Goal: Information Seeking & Learning: Learn about a topic

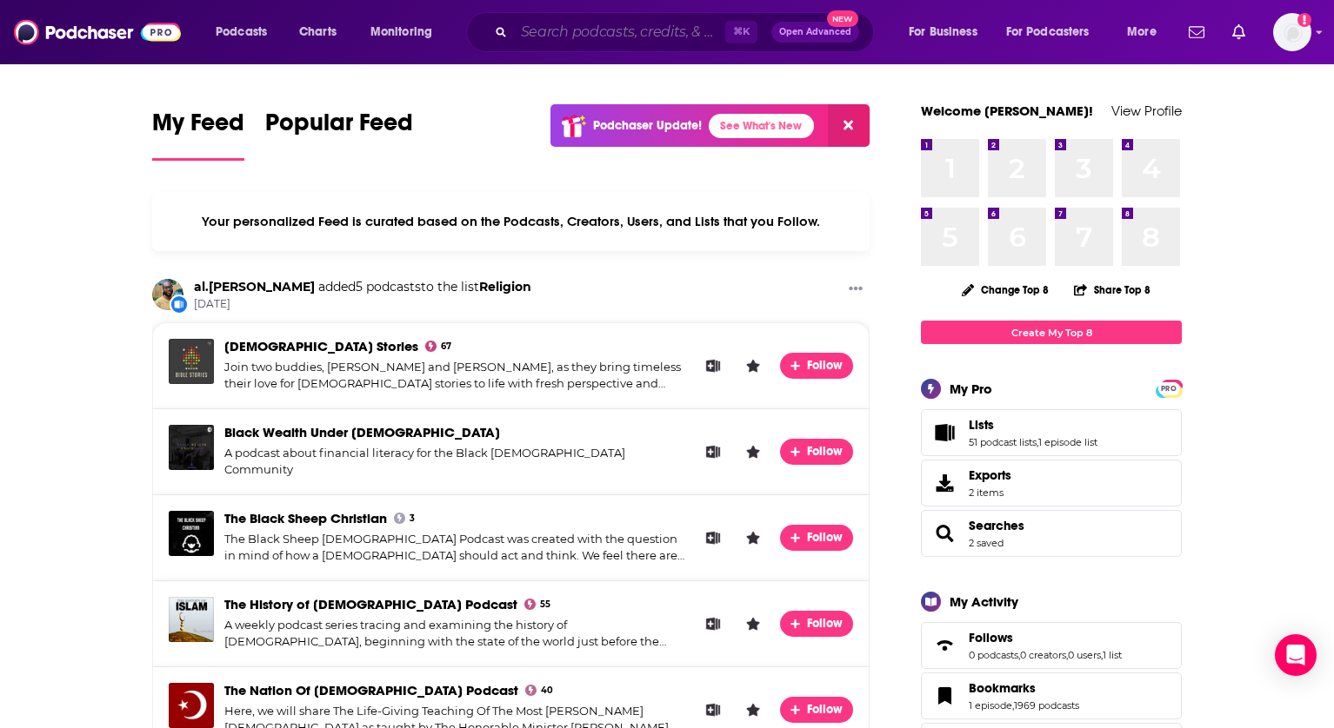
click at [590, 31] on input "Search podcasts, credits, & more..." at bounding box center [619, 32] width 211 height 28
click at [617, 39] on input "Search podcasts, credits, & more..." at bounding box center [619, 32] width 211 height 28
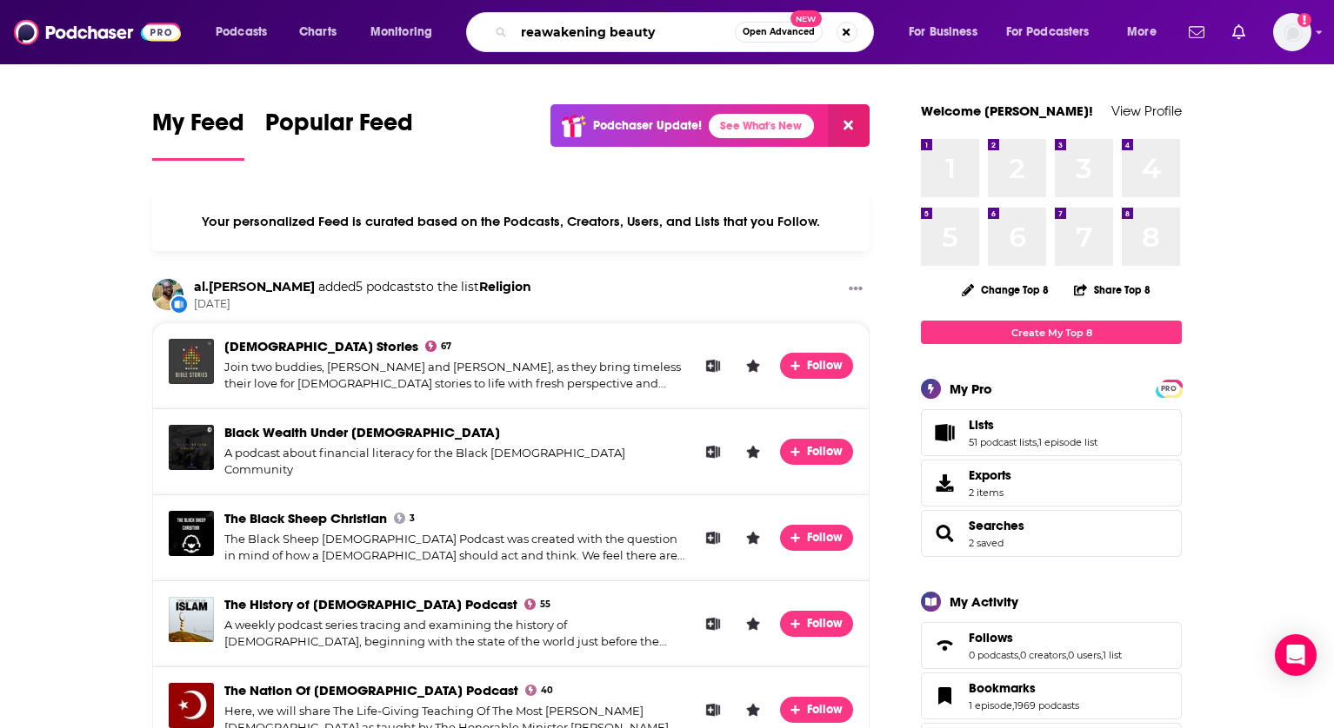
type input "reawakening beauty"
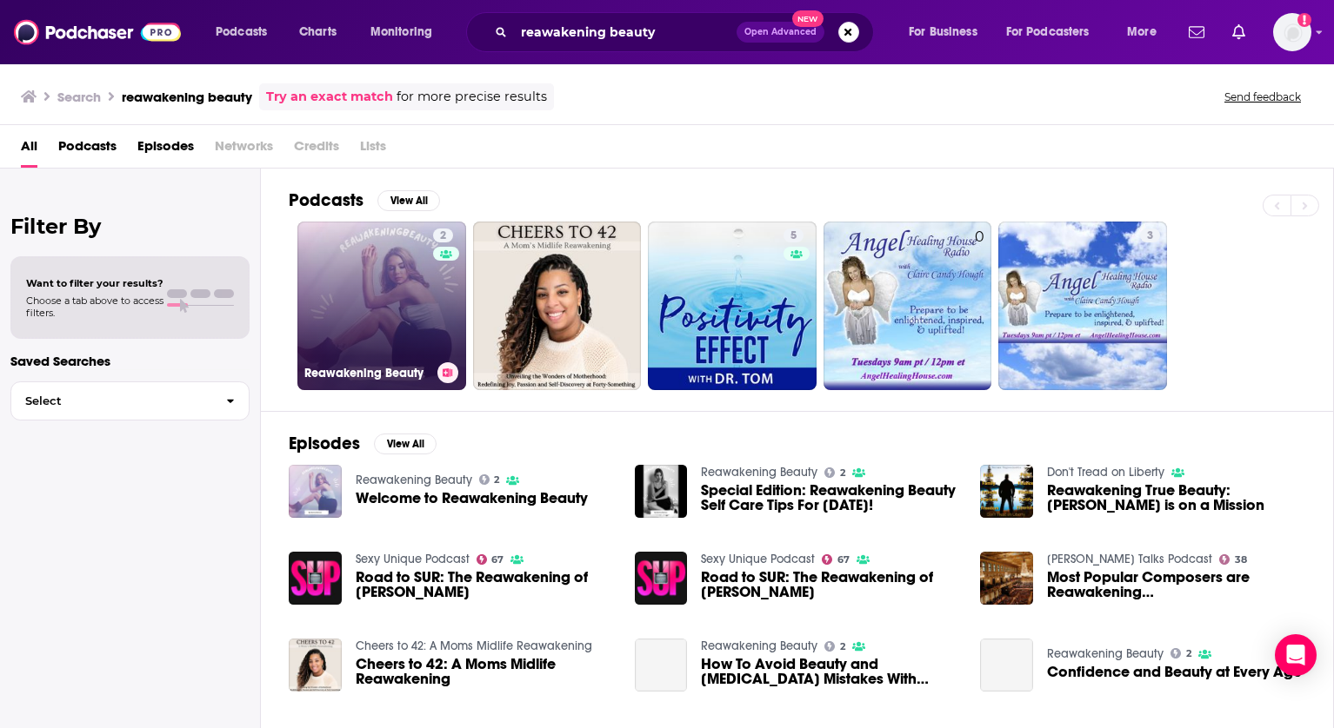
click at [422, 283] on link "2 Reawakening Beauty" at bounding box center [381, 306] width 169 height 169
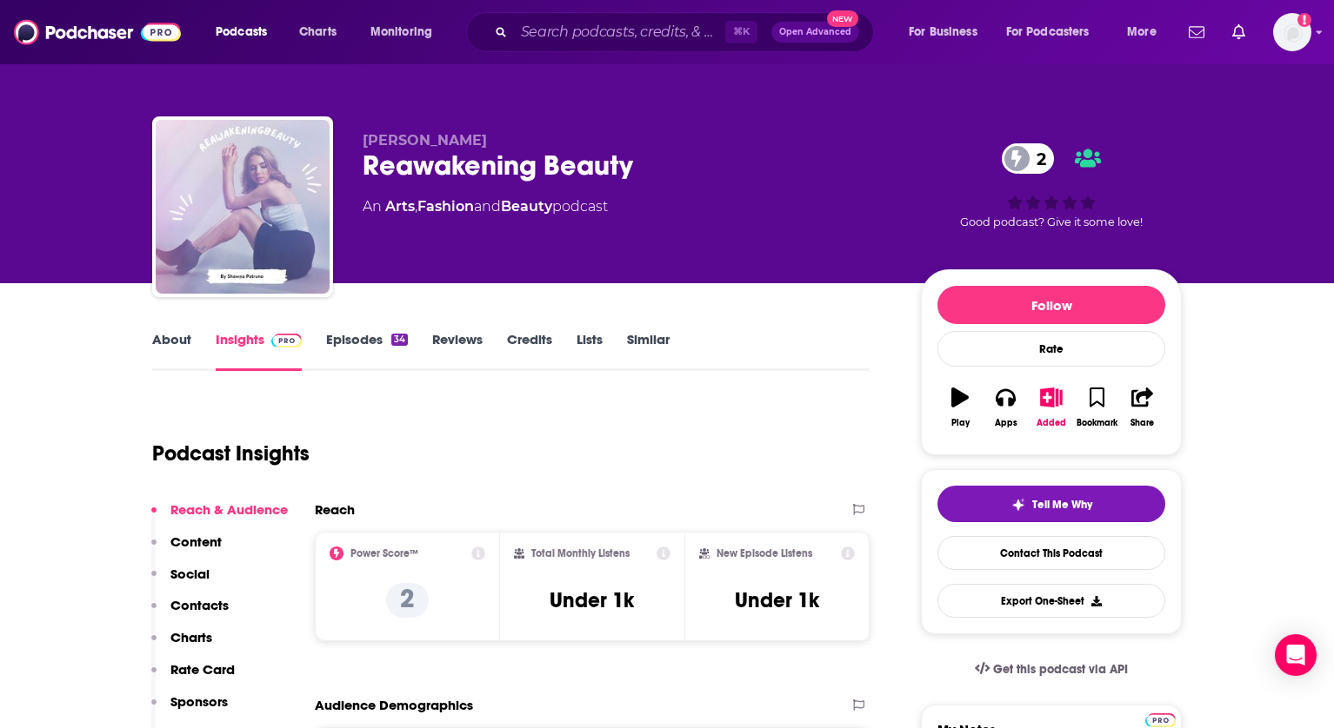
click at [166, 342] on link "About" at bounding box center [171, 351] width 39 height 40
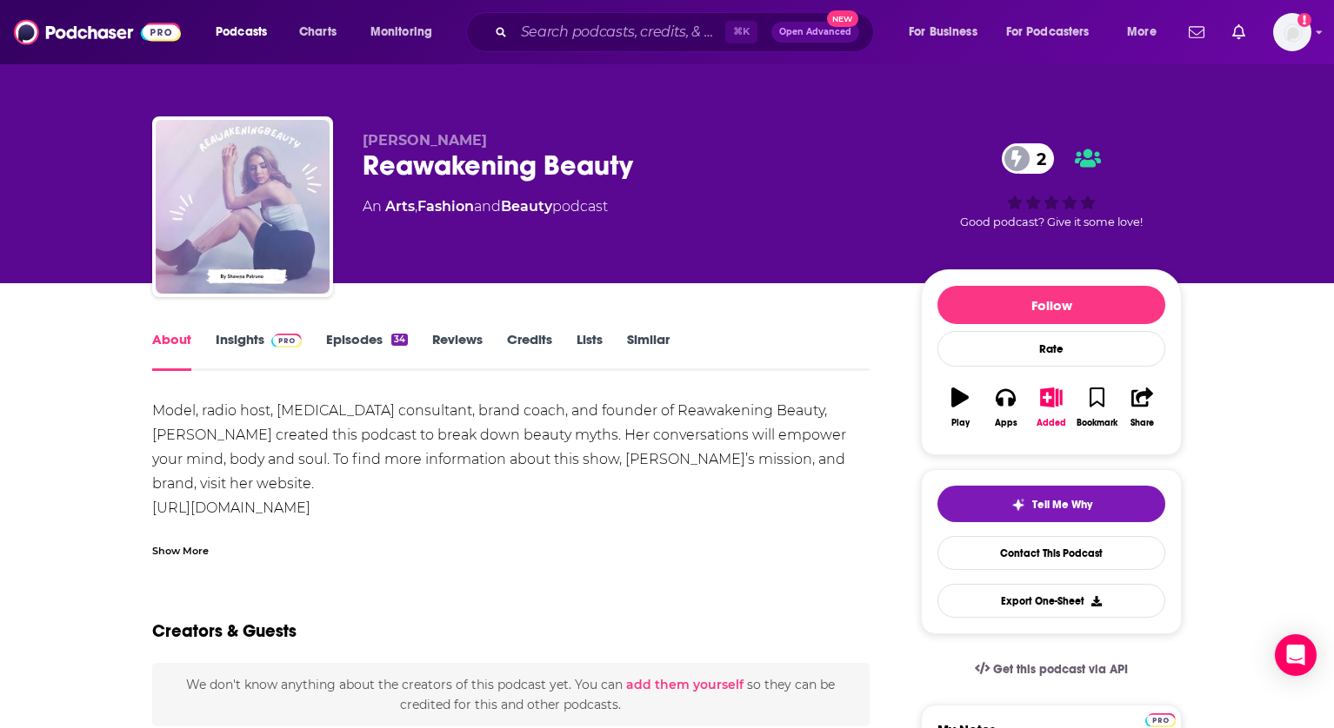
click at [257, 338] on link "Insights" at bounding box center [259, 351] width 86 height 40
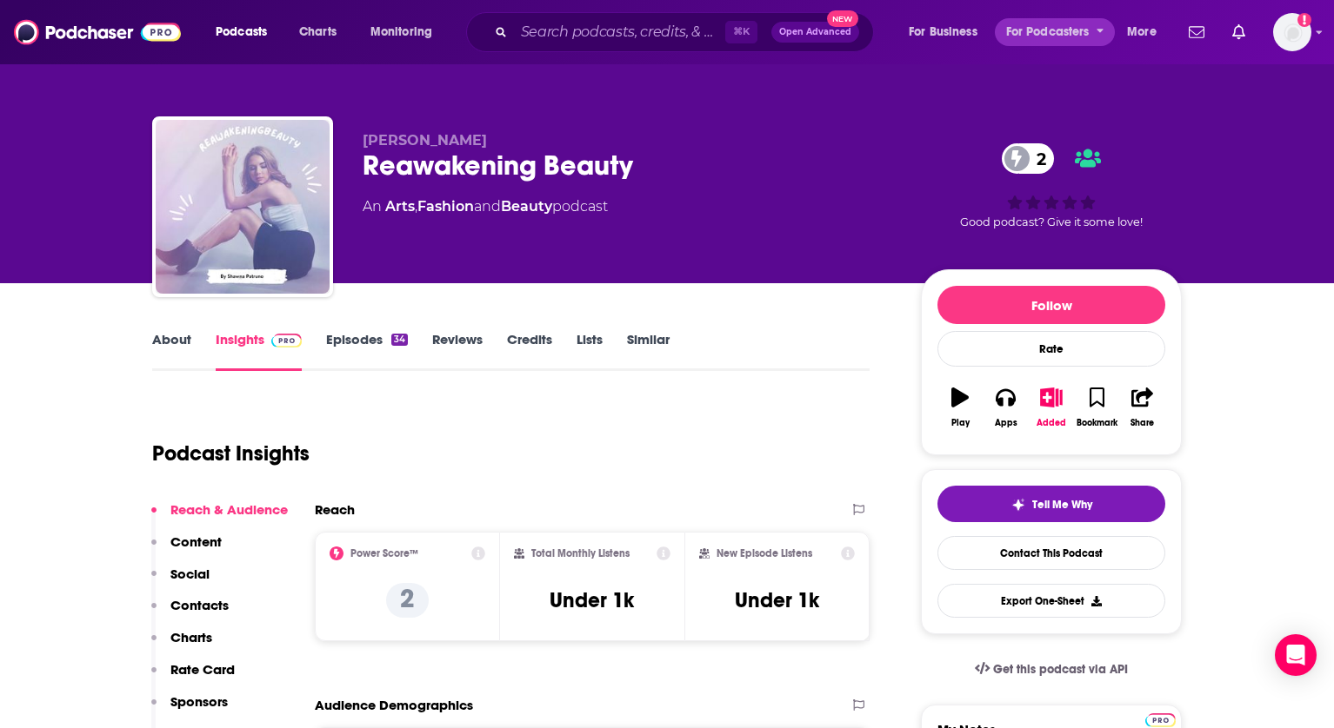
click at [1057, 28] on span "For Podcasters" at bounding box center [1047, 32] width 83 height 24
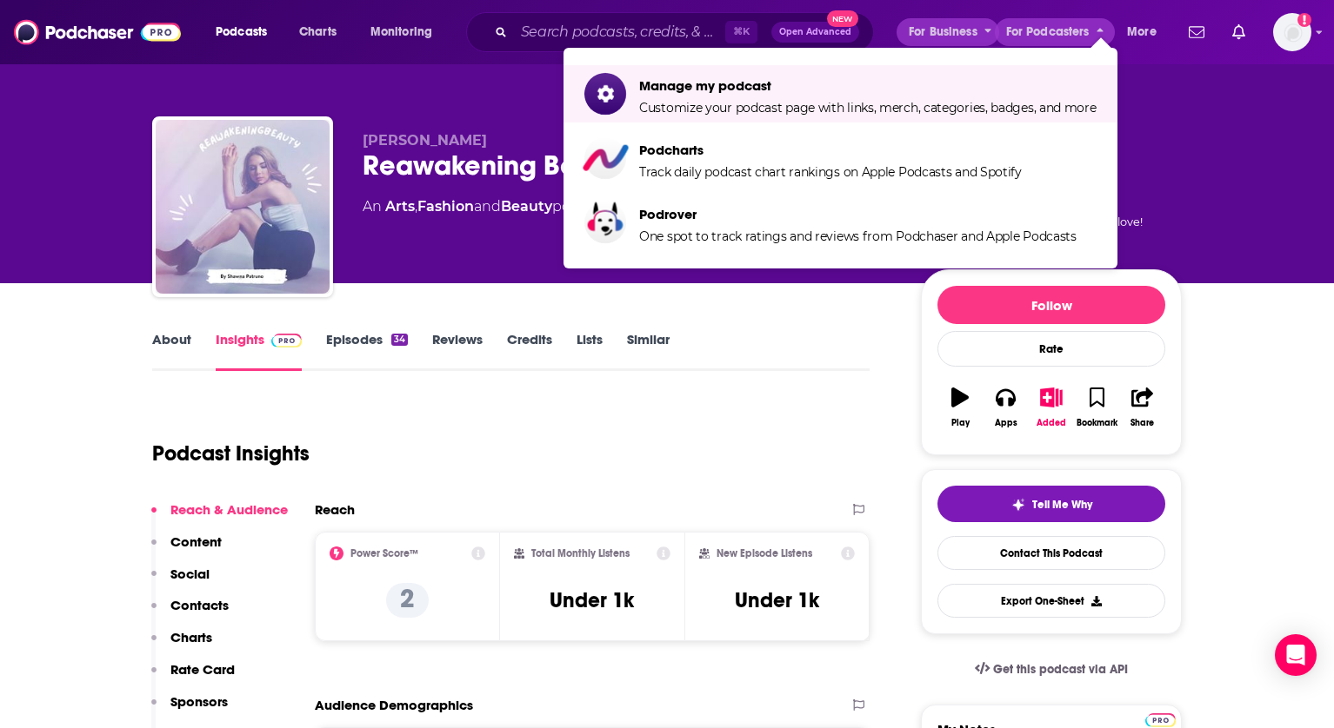
click at [958, 37] on span "For Business" at bounding box center [942, 32] width 69 height 24
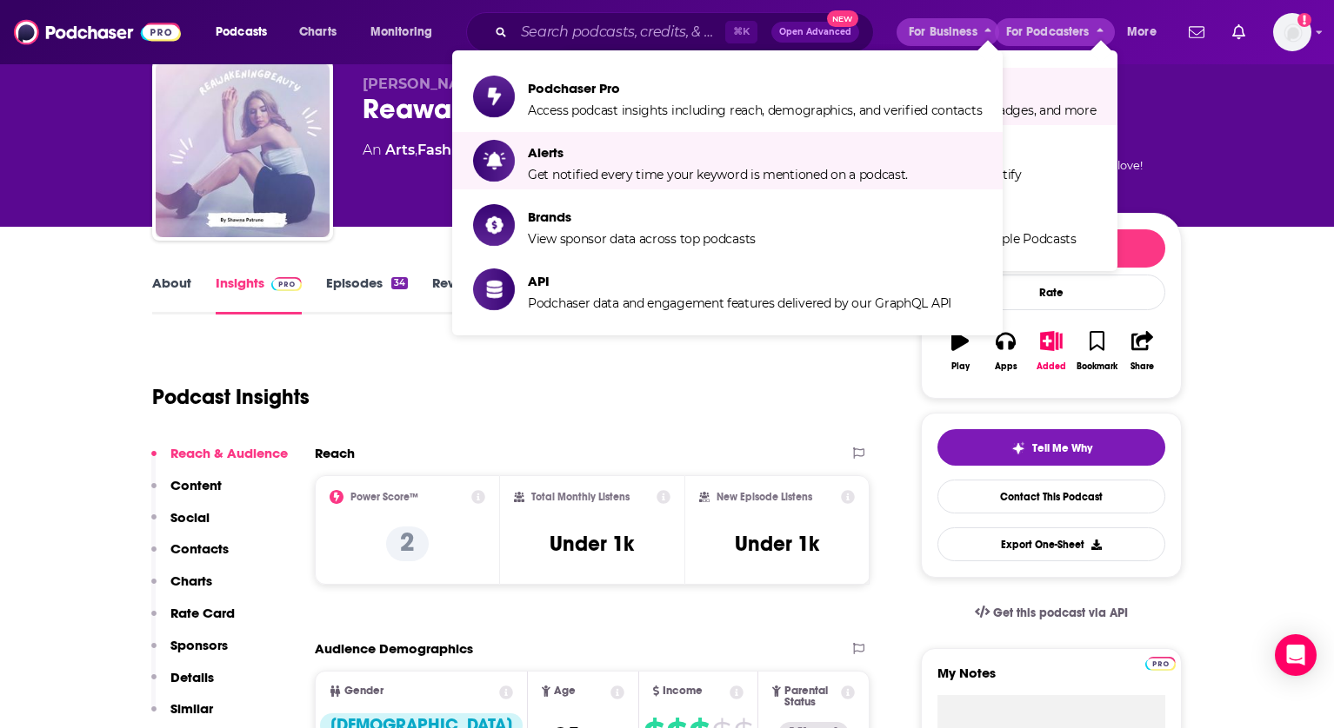
scroll to position [59, 0]
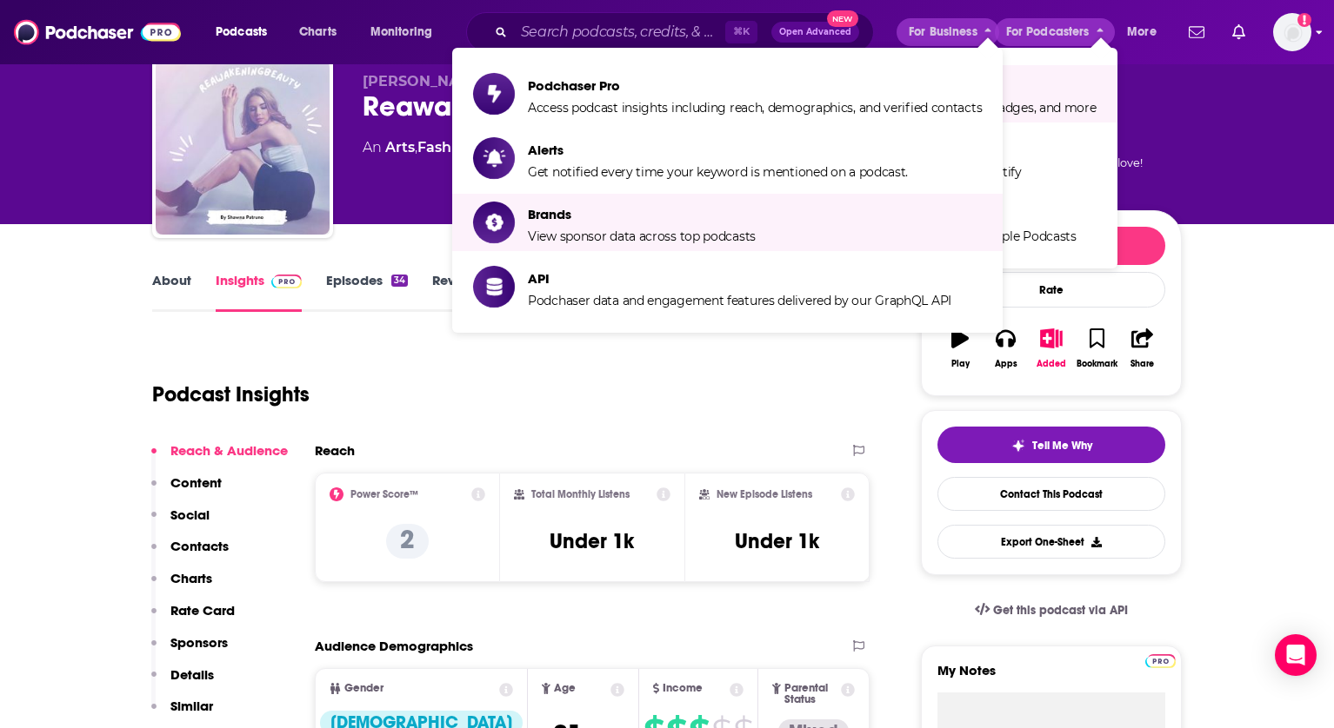
click at [1287, 38] on img "Logged in as Mark.Hayward" at bounding box center [1292, 32] width 38 height 38
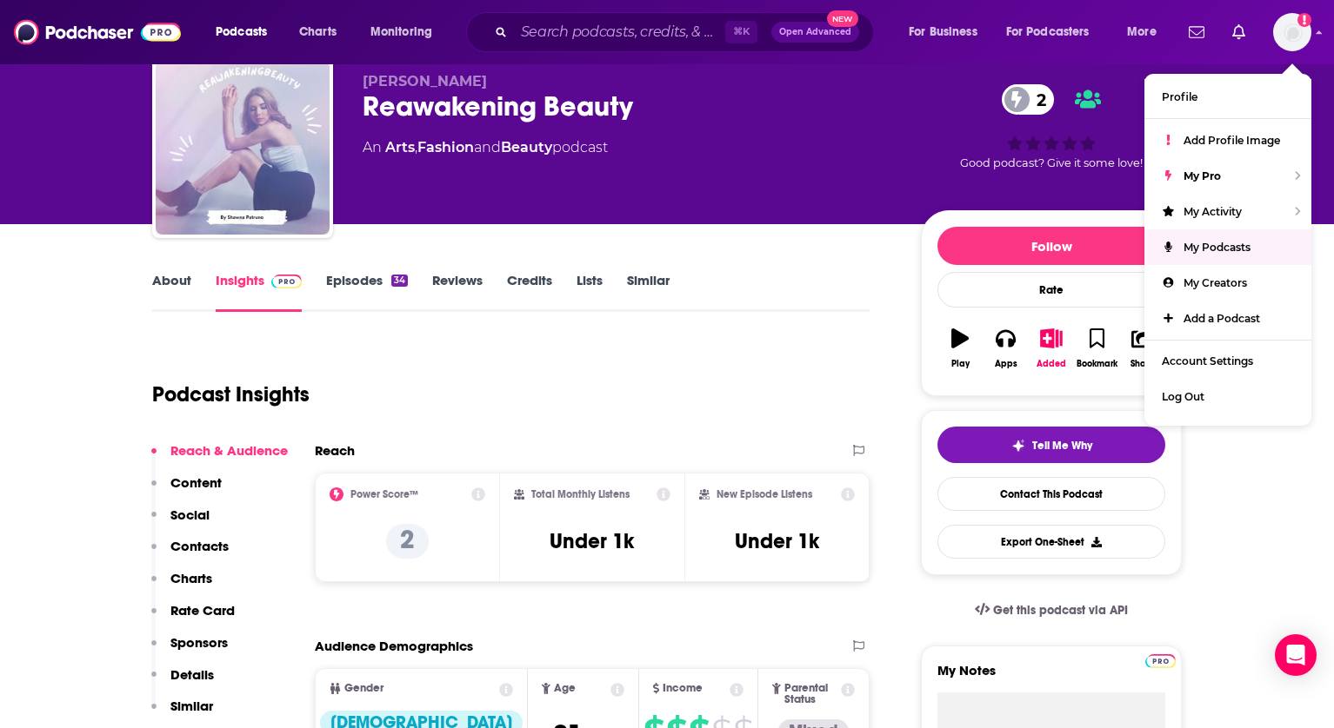
click at [739, 346] on div "Podcast Insights" at bounding box center [503, 384] width 703 height 89
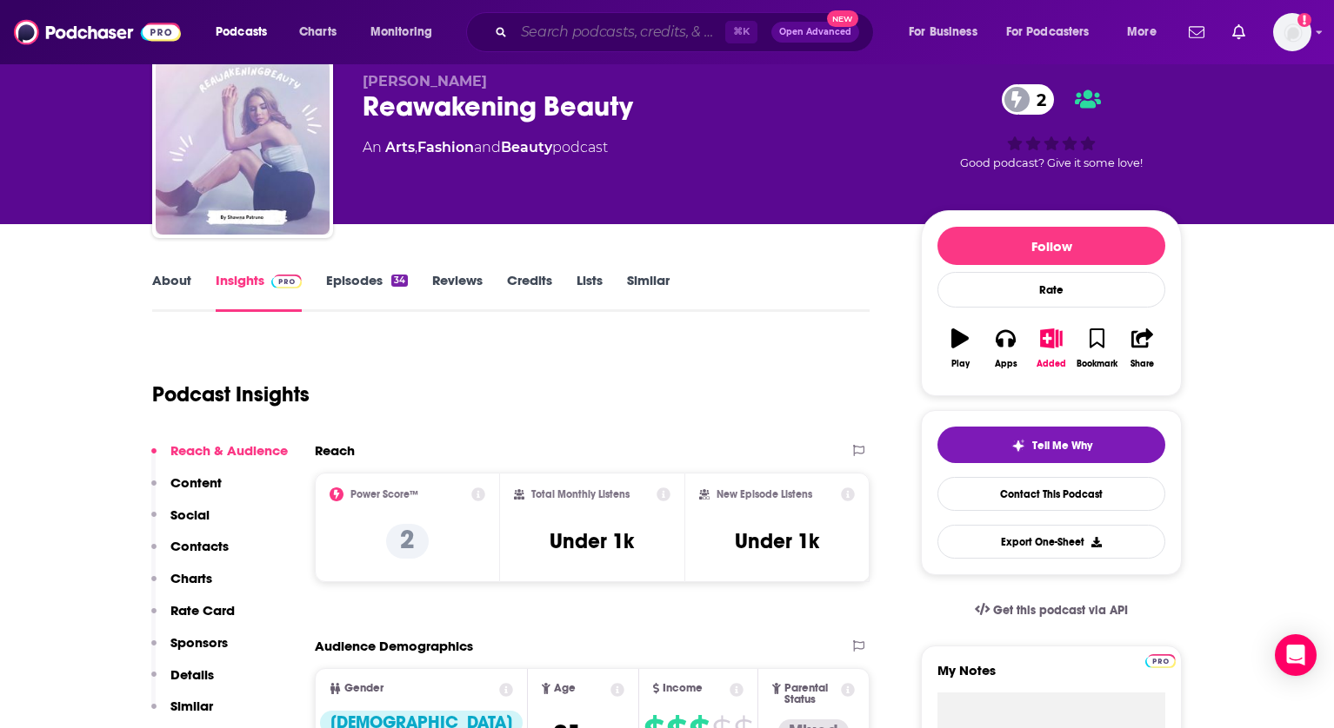
click at [535, 30] on input "Search podcasts, credits, & more..." at bounding box center [619, 32] width 211 height 28
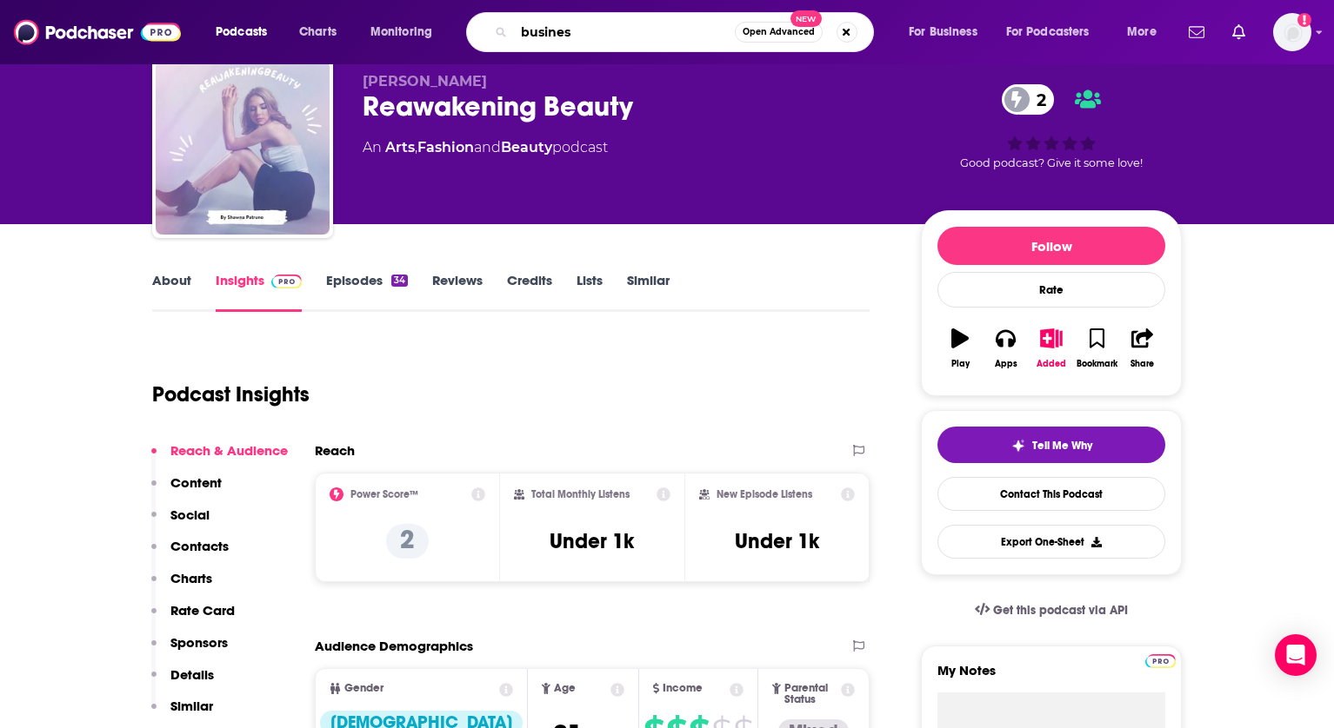
type input "business"
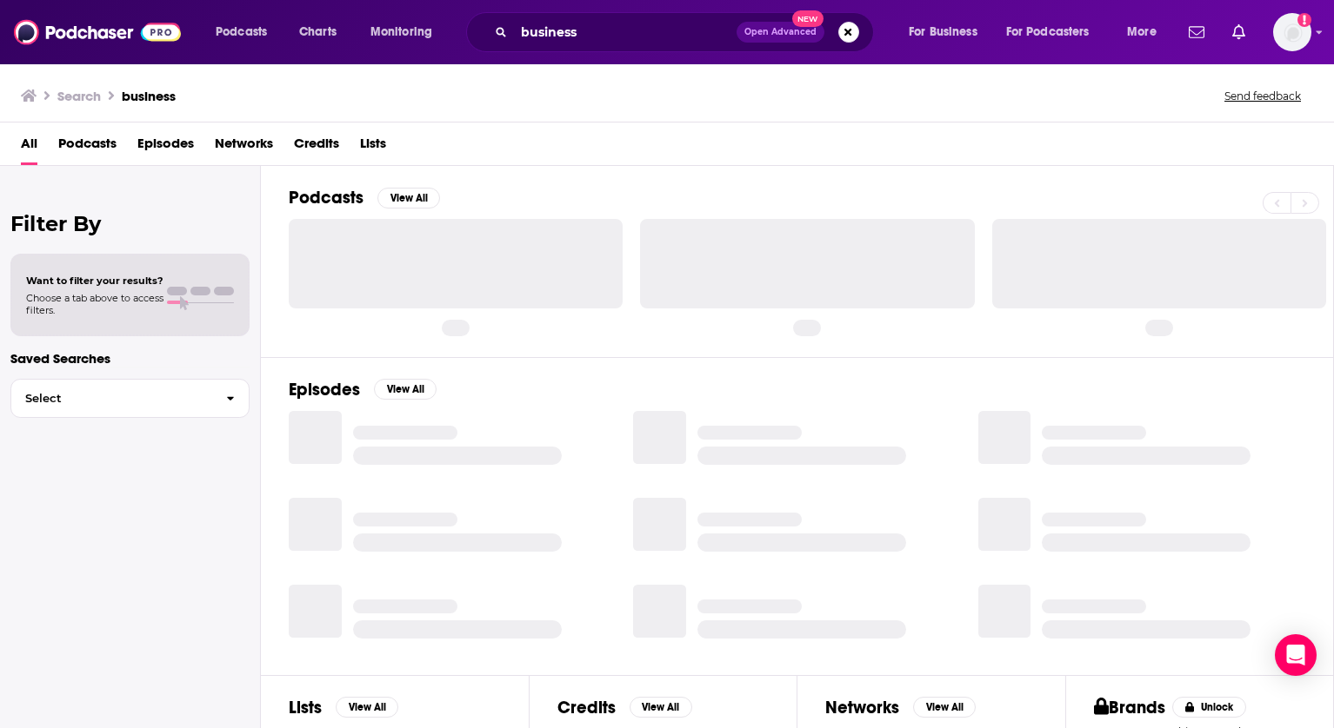
click at [778, 24] on button "Open Advanced New" at bounding box center [780, 32] width 88 height 21
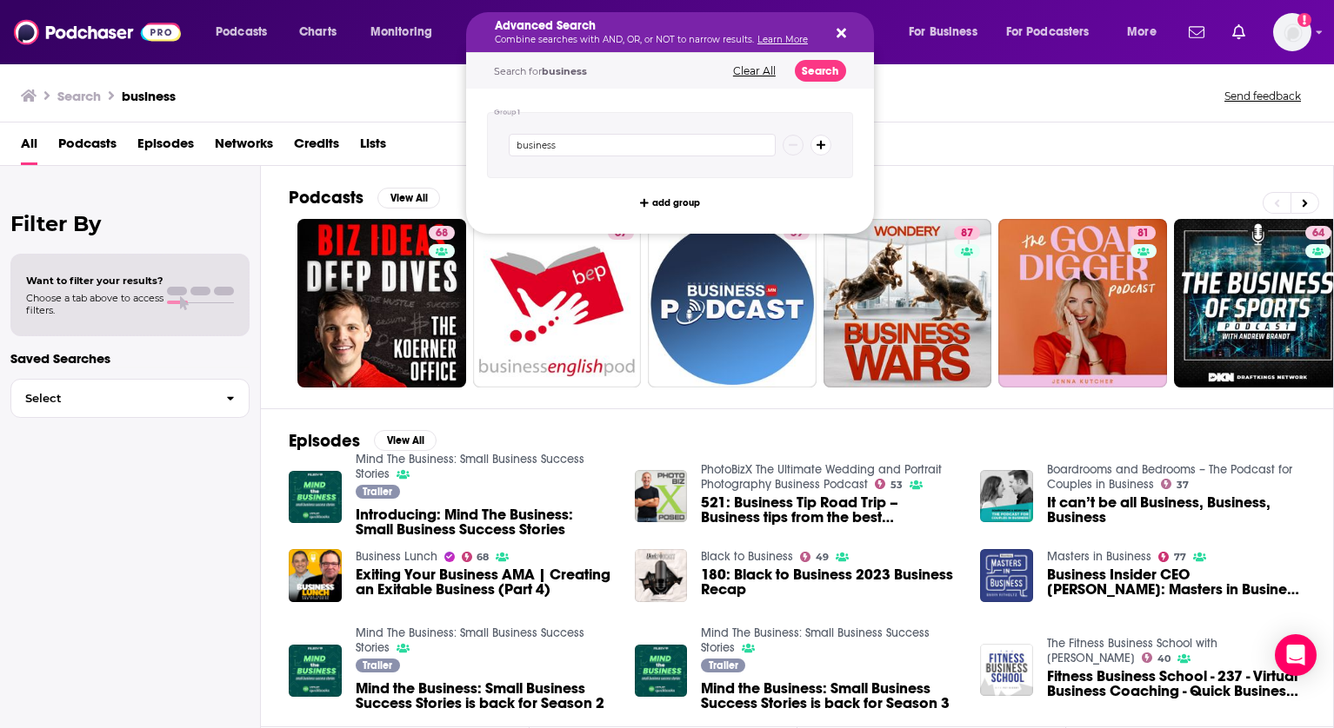
click at [842, 29] on icon "Search podcasts, credits, & more..." at bounding box center [841, 33] width 10 height 14
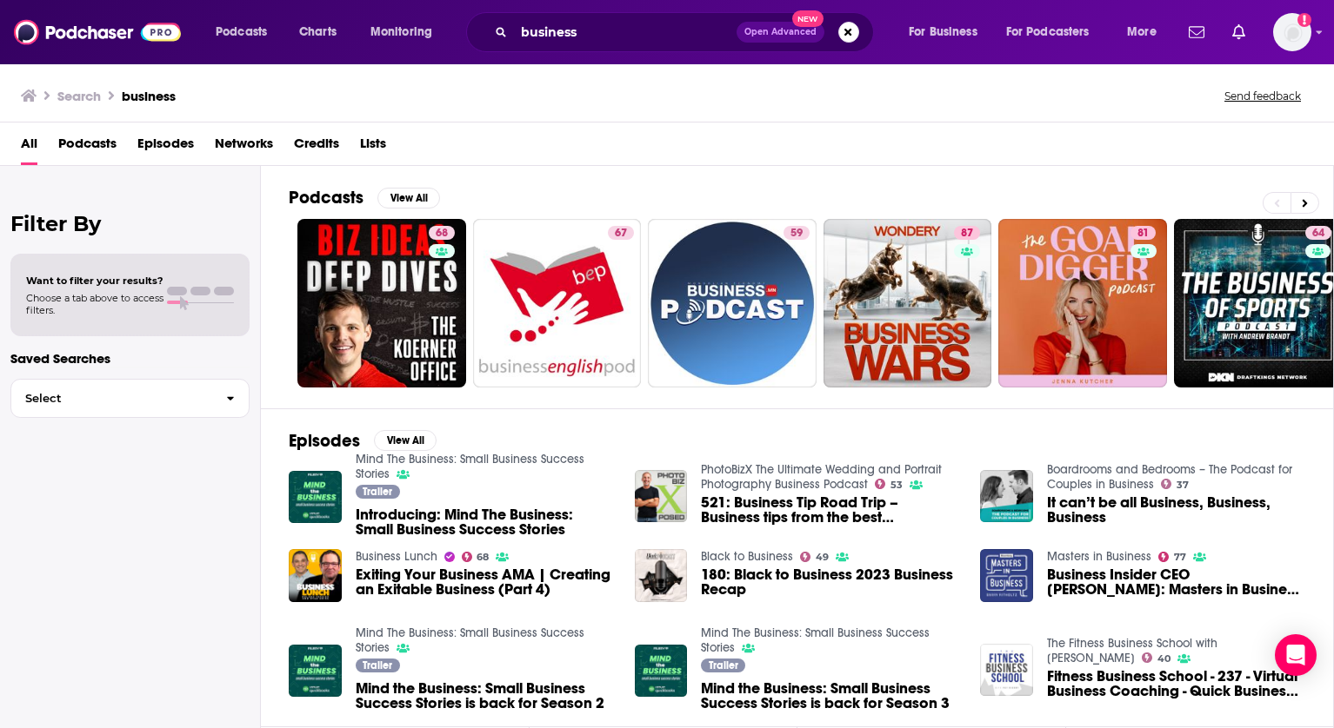
click at [781, 36] on span "Open Advanced" at bounding box center [780, 32] width 72 height 9
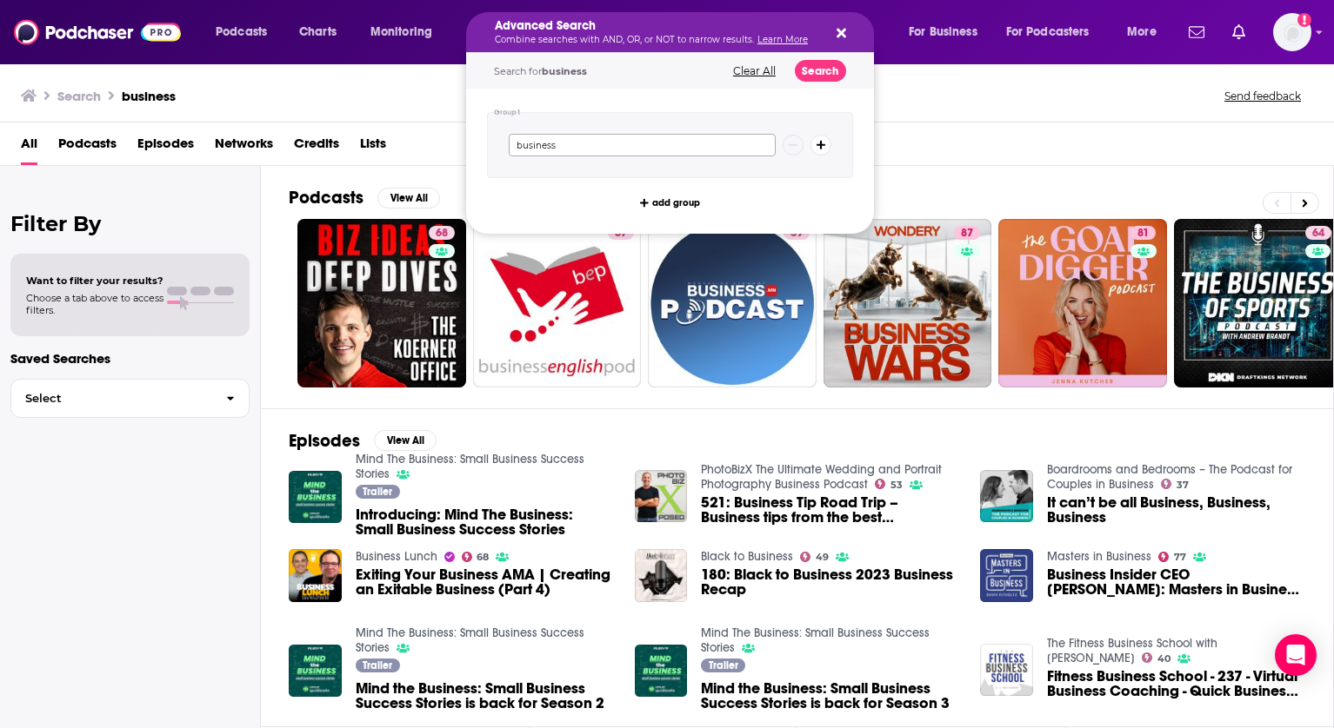
click at [626, 146] on input "business" at bounding box center [642, 145] width 267 height 23
click at [812, 69] on button "Search" at bounding box center [820, 71] width 51 height 22
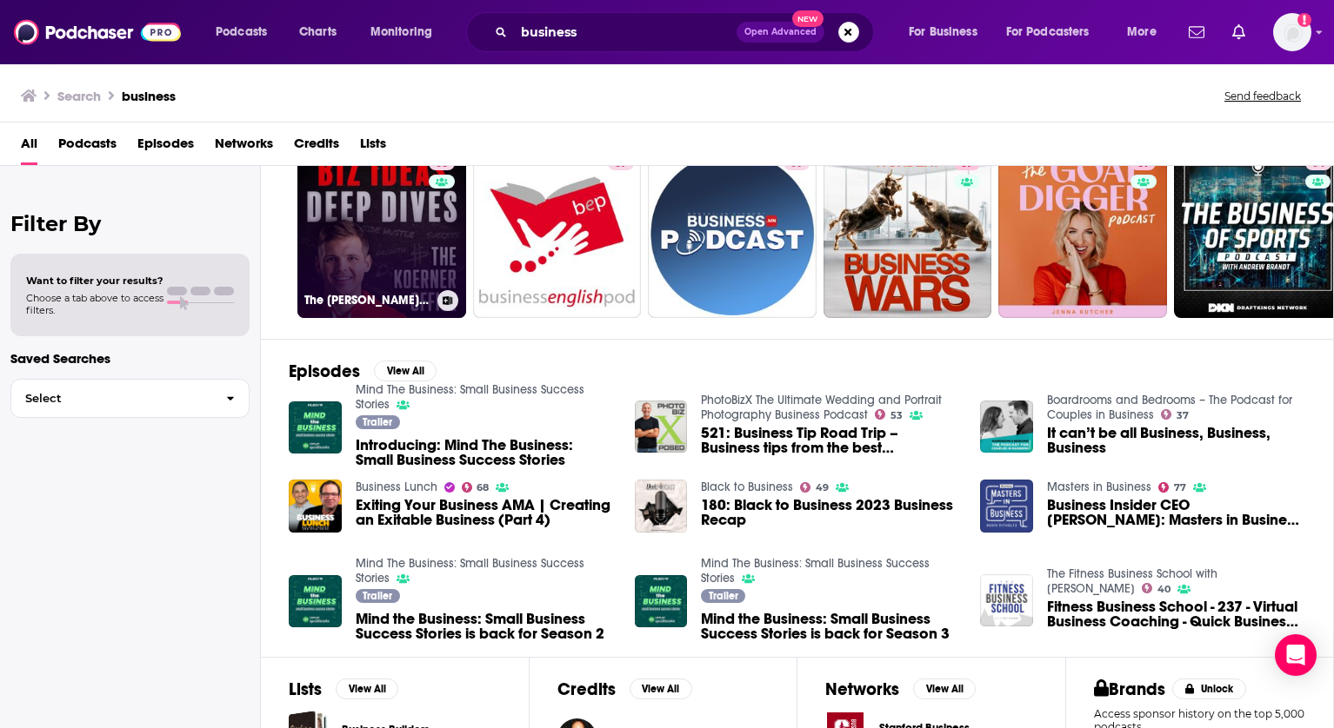
scroll to position [71, 0]
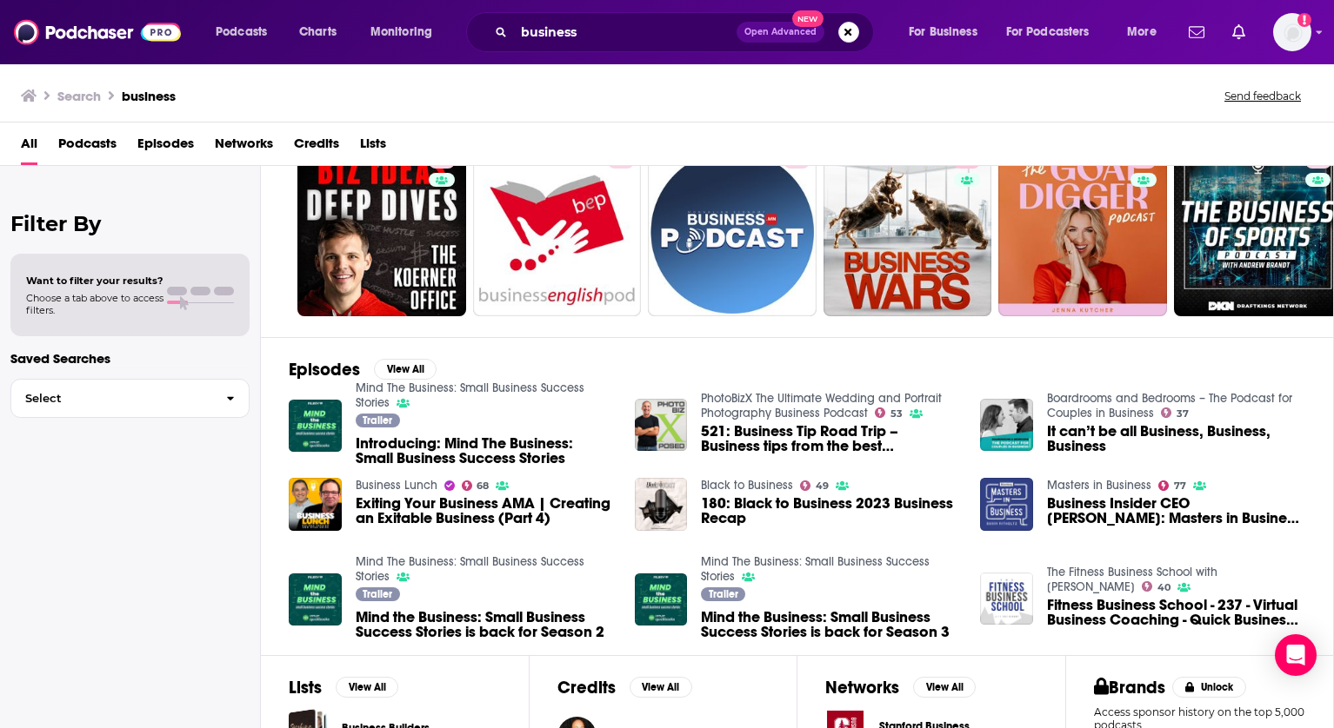
click at [99, 148] on span "Podcasts" at bounding box center [87, 148] width 58 height 36
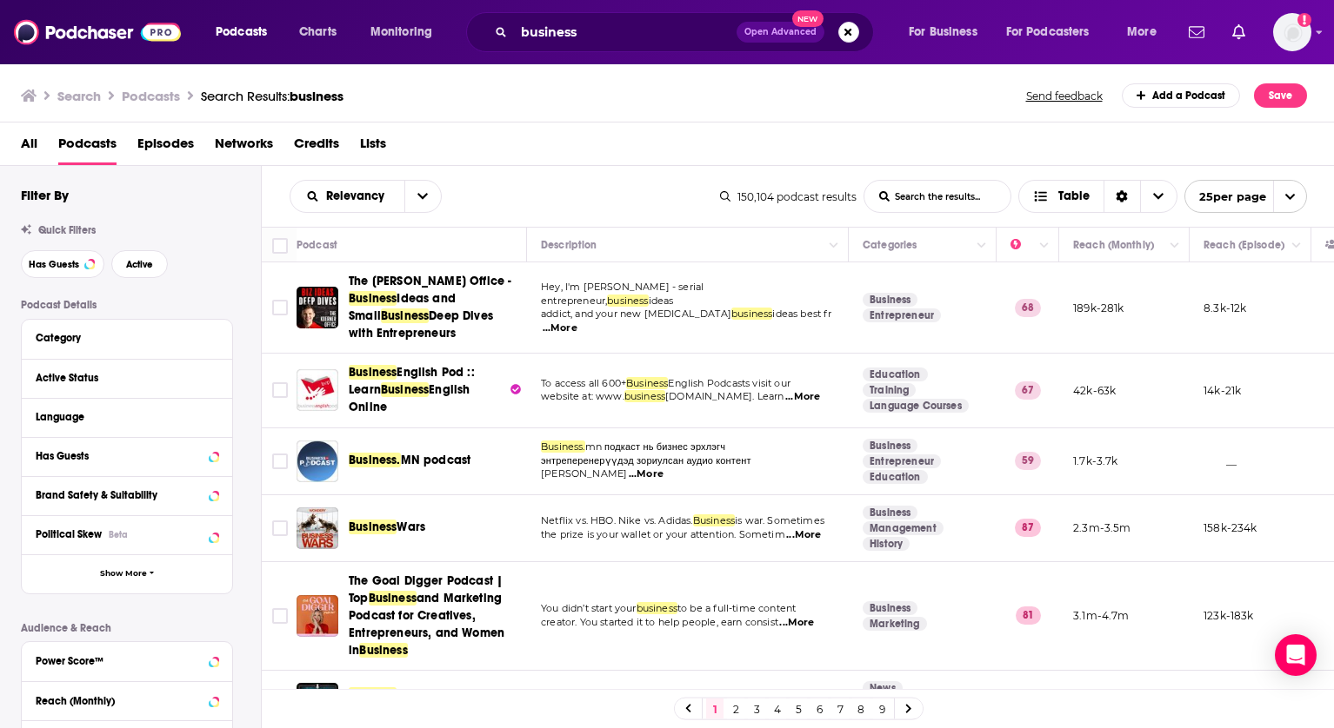
click at [62, 32] on img at bounding box center [97, 32] width 167 height 33
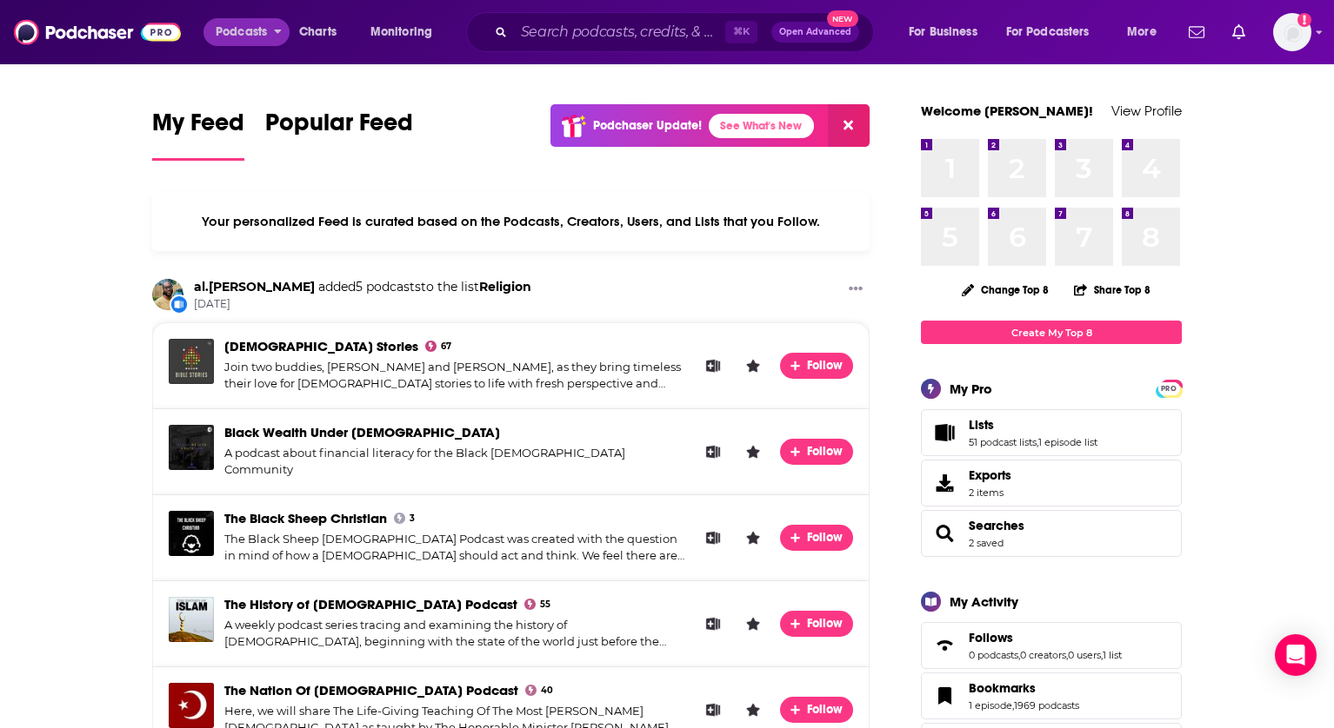
click at [231, 46] on div "Podcasts Charts Monitoring ⌘ K Open Advanced New For Business For Podcasters Mo…" at bounding box center [687, 32] width 969 height 40
click at [238, 25] on span "Podcasts" at bounding box center [241, 32] width 51 height 24
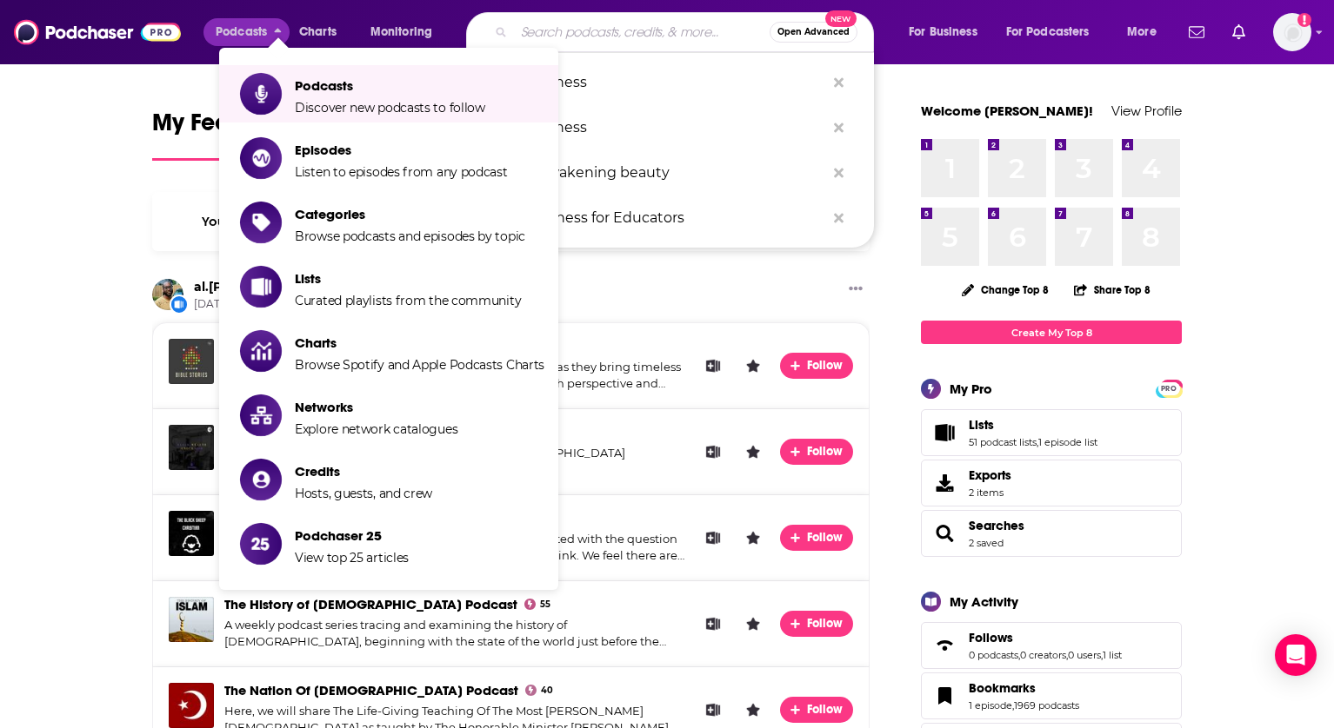
drag, startPoint x: 536, startPoint y: 37, endPoint x: 666, endPoint y: 27, distance: 129.9
click at [666, 27] on input "Search podcasts, credits, & more..." at bounding box center [642, 32] width 256 height 28
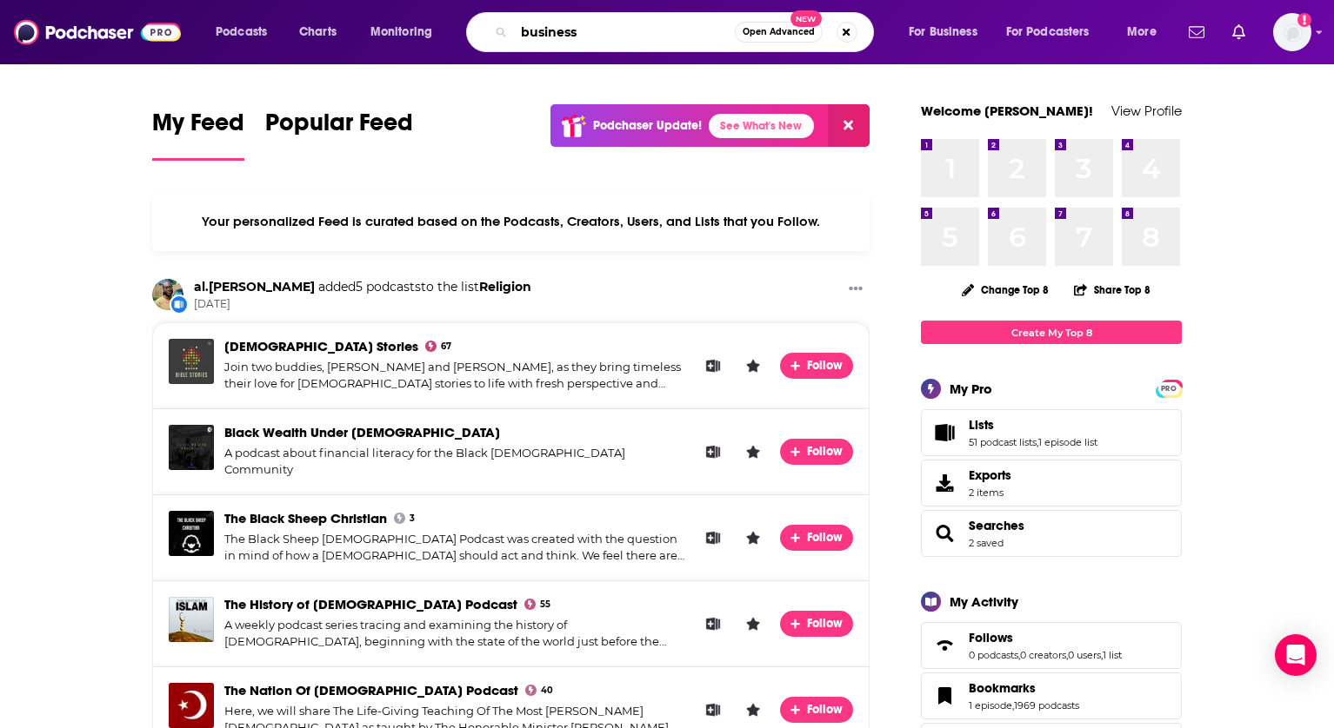
type input "business"
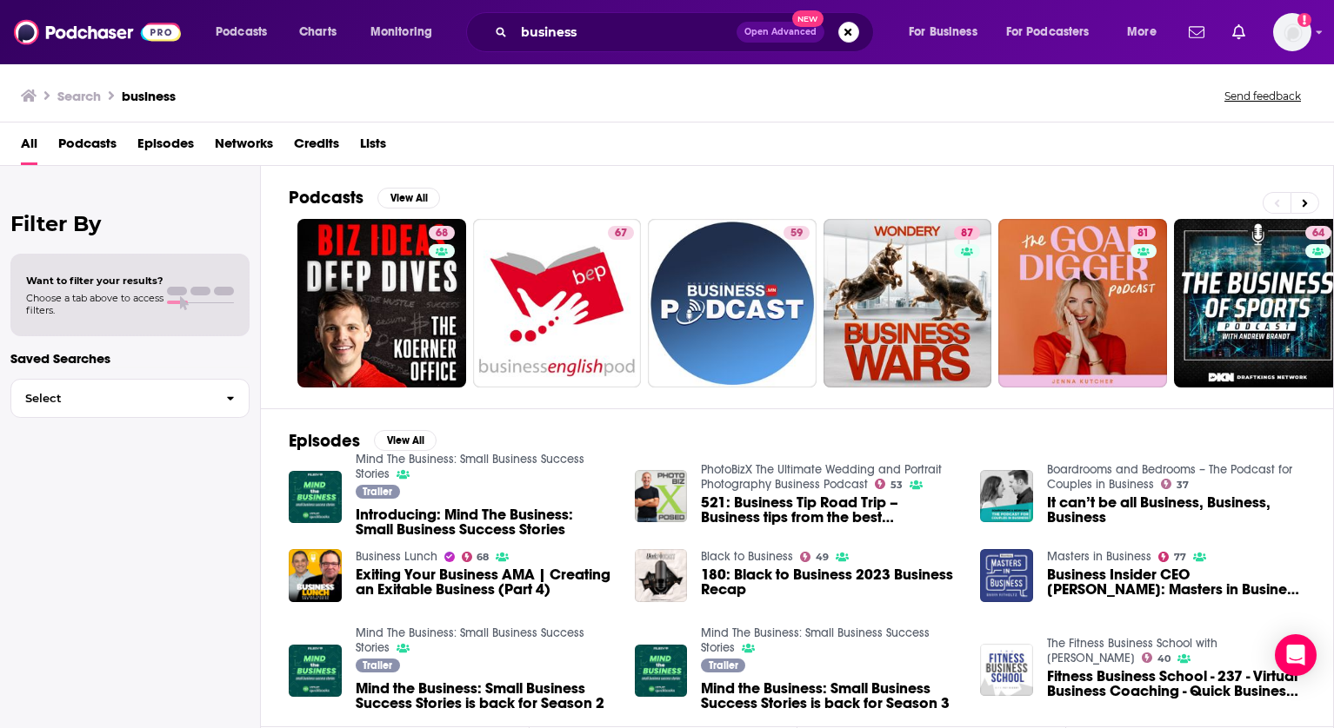
click at [106, 146] on span "Podcasts" at bounding box center [87, 148] width 58 height 36
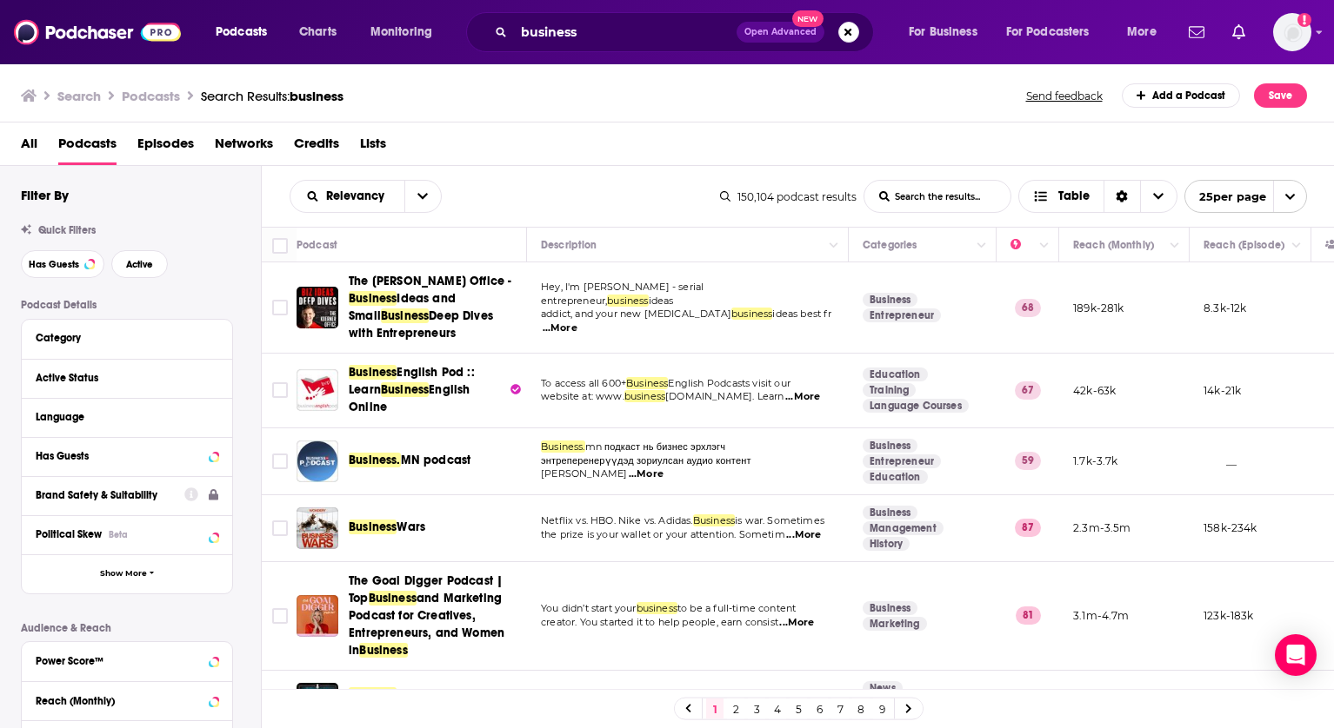
click at [116, 491] on div "Brand Safety & Suitability" at bounding box center [104, 495] width 137 height 12
click at [192, 496] on icon at bounding box center [191, 496] width 14 height 14
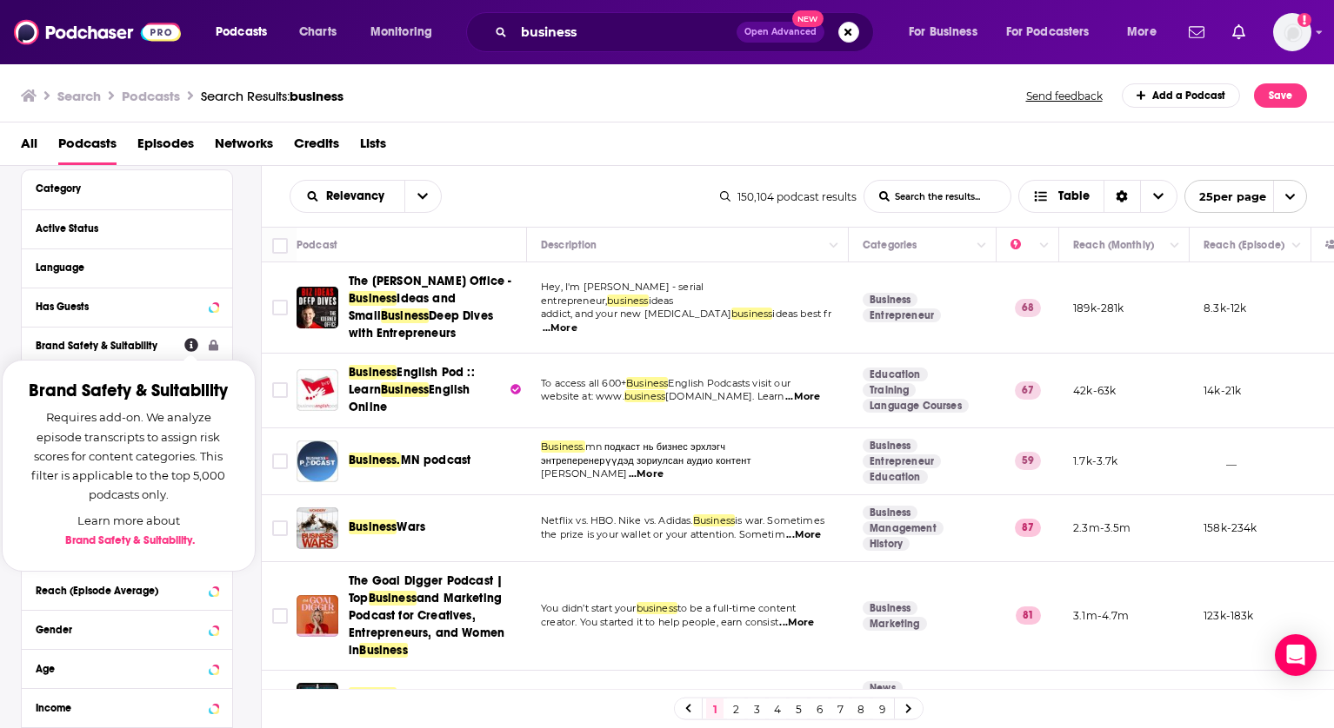
scroll to position [152, 0]
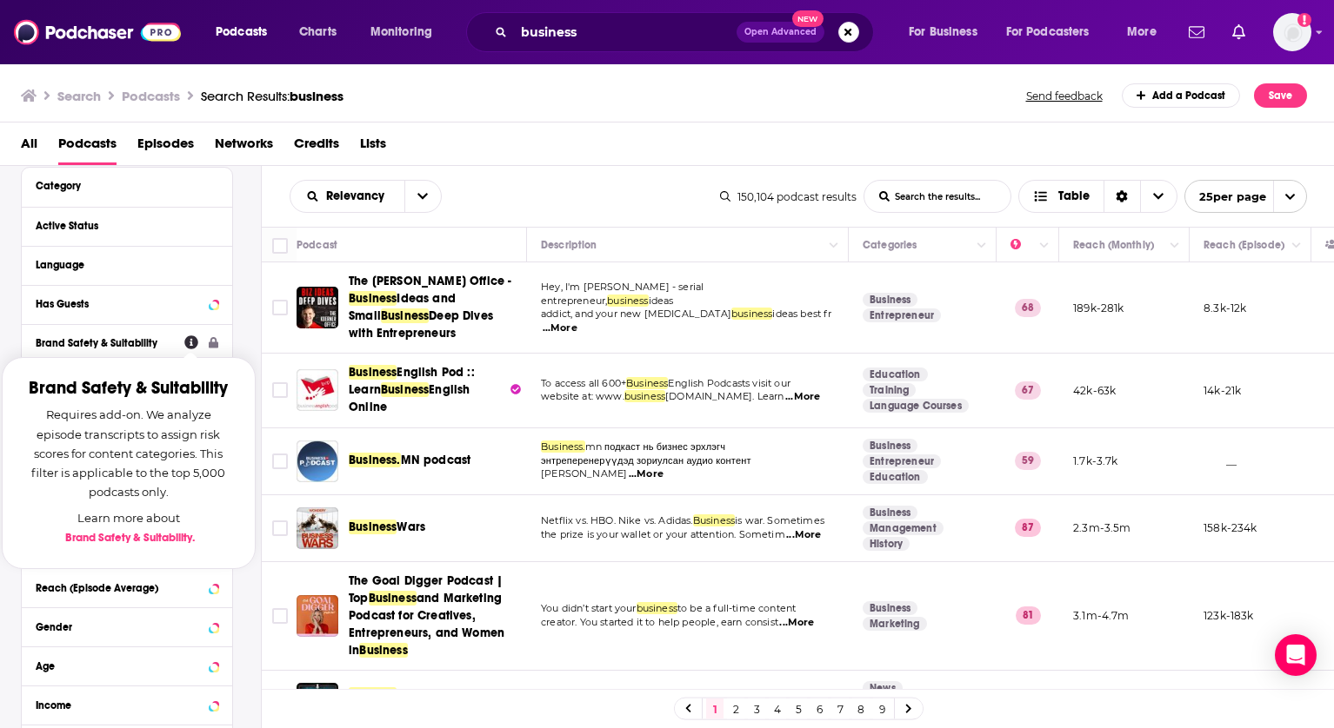
click at [190, 345] on icon at bounding box center [191, 343] width 14 height 14
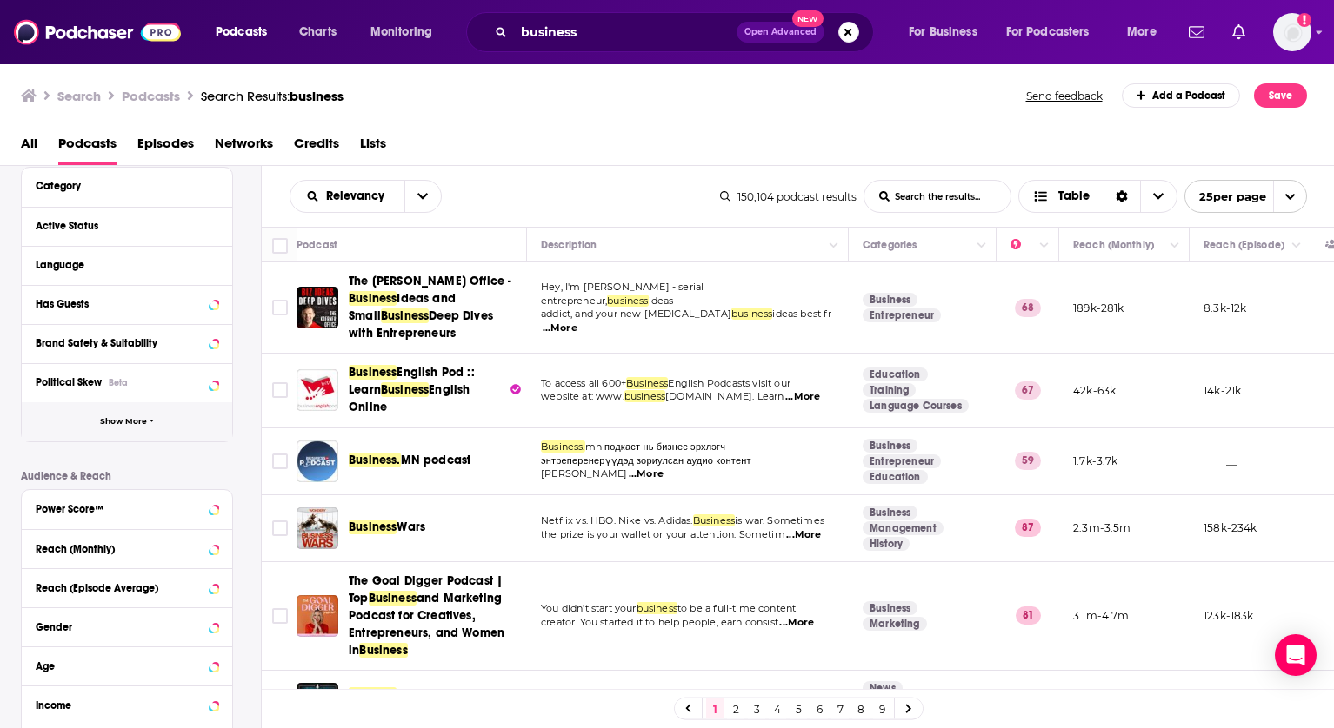
click at [141, 424] on span "Show More" at bounding box center [123, 422] width 47 height 10
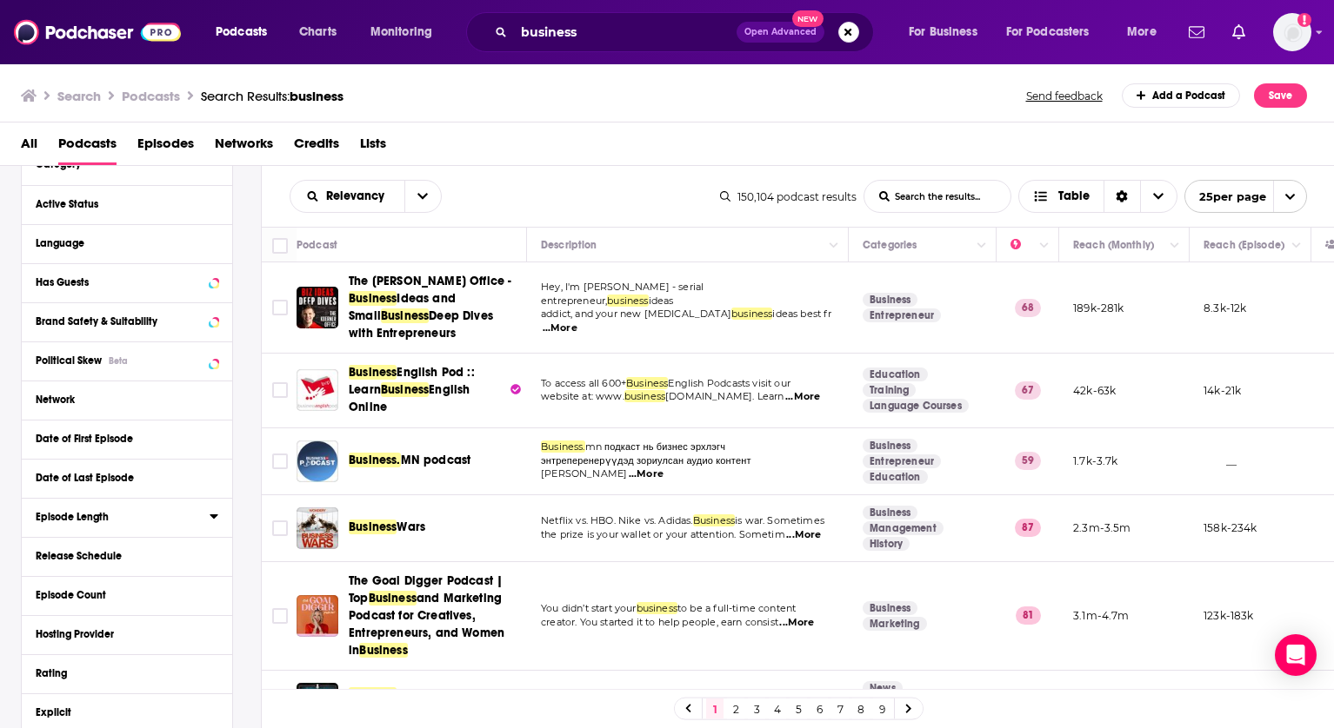
scroll to position [175, 0]
click at [194, 358] on icon at bounding box center [192, 360] width 14 height 14
click at [194, 281] on icon at bounding box center [192, 282] width 14 height 14
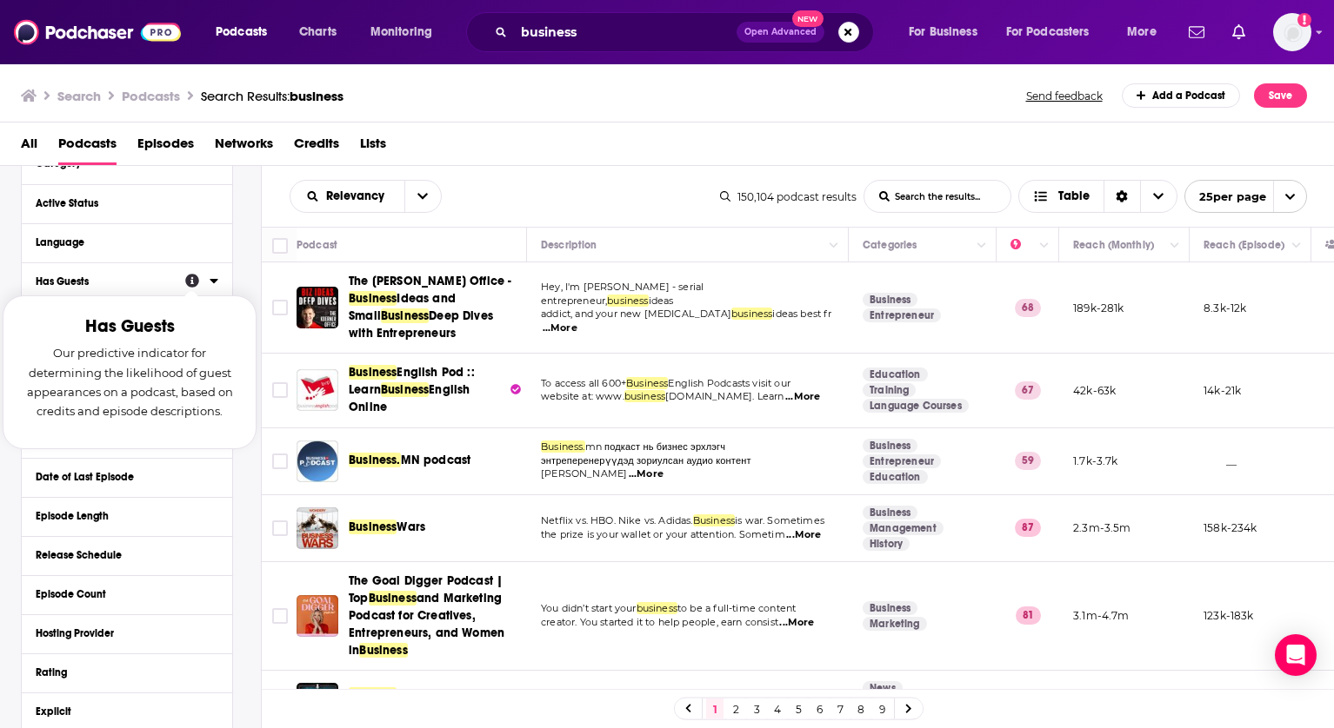
click at [190, 278] on icon at bounding box center [192, 282] width 14 height 14
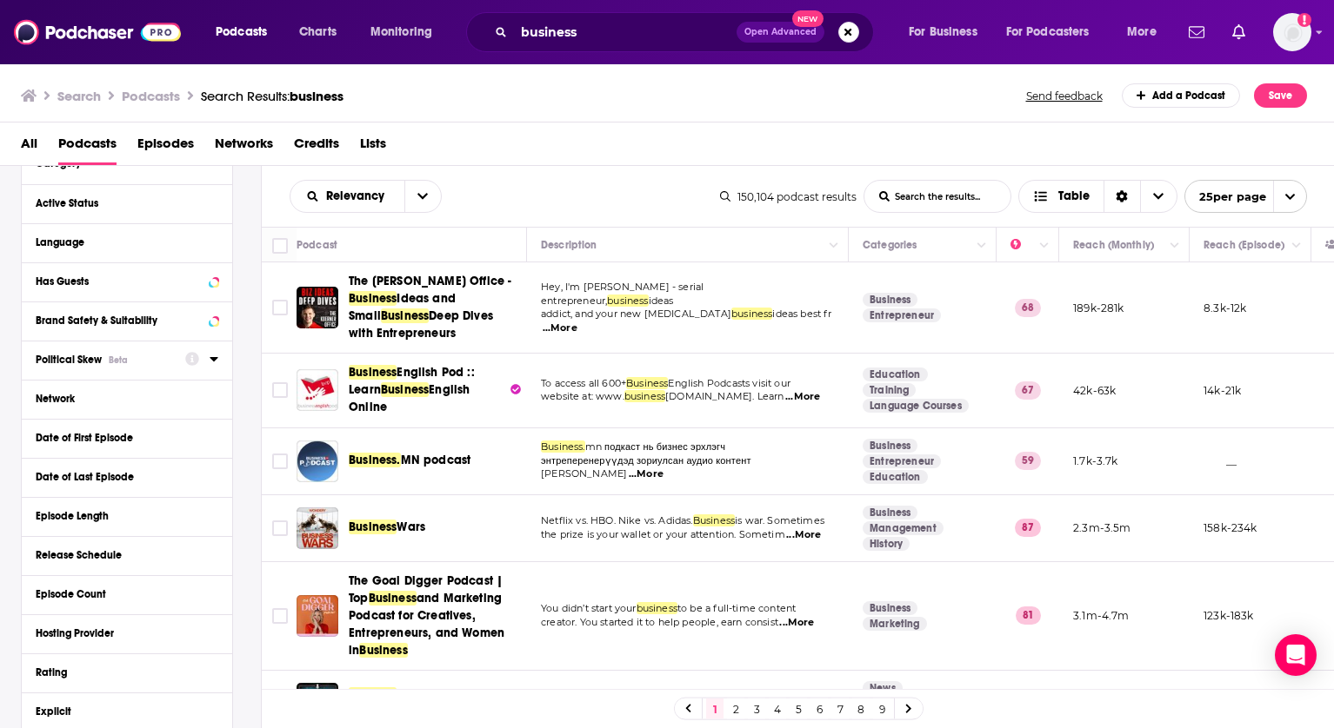
click at [192, 356] on icon at bounding box center [192, 359] width 14 height 14
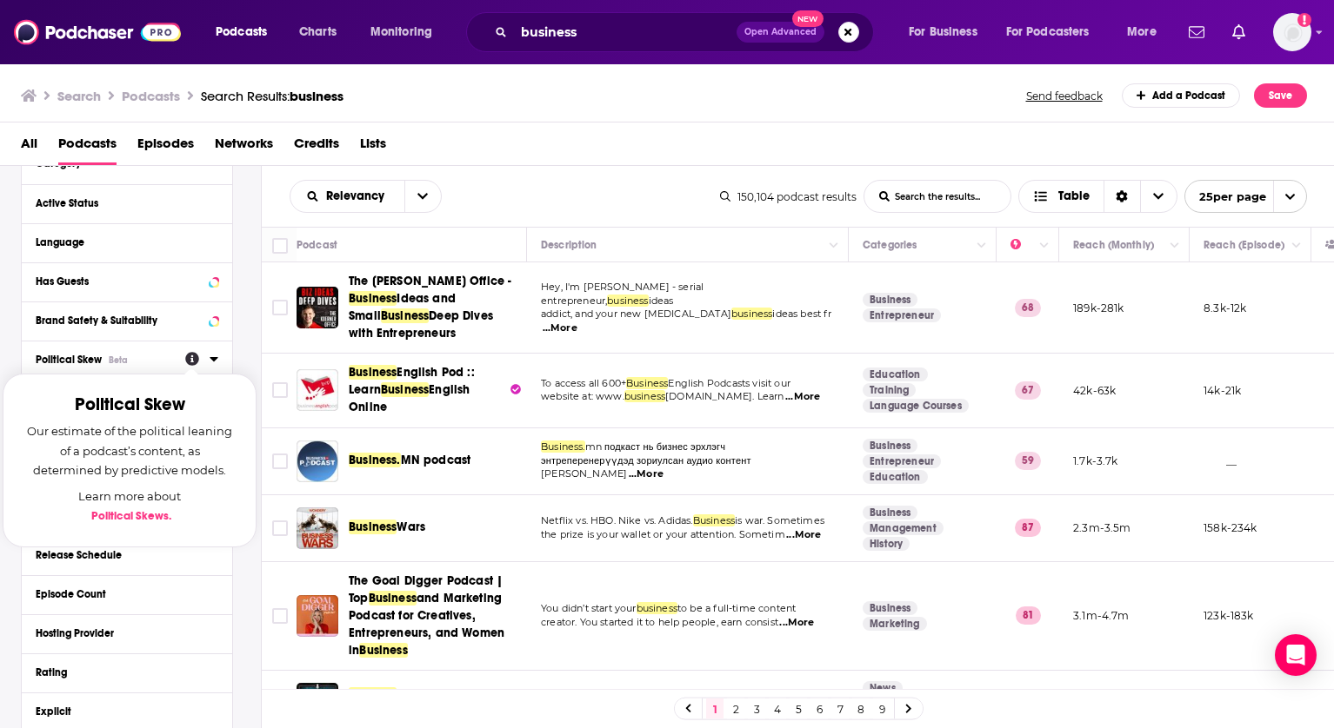
click at [190, 357] on icon at bounding box center [192, 360] width 14 height 14
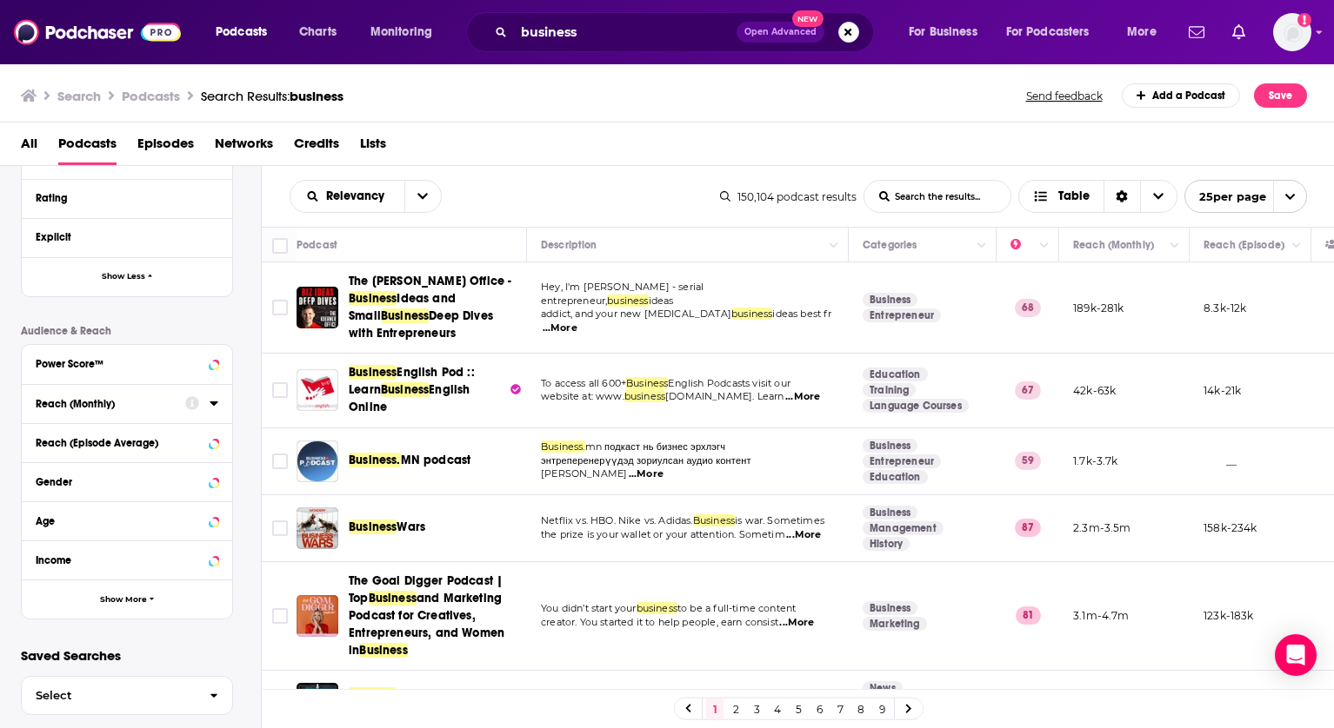
scroll to position [654, 0]
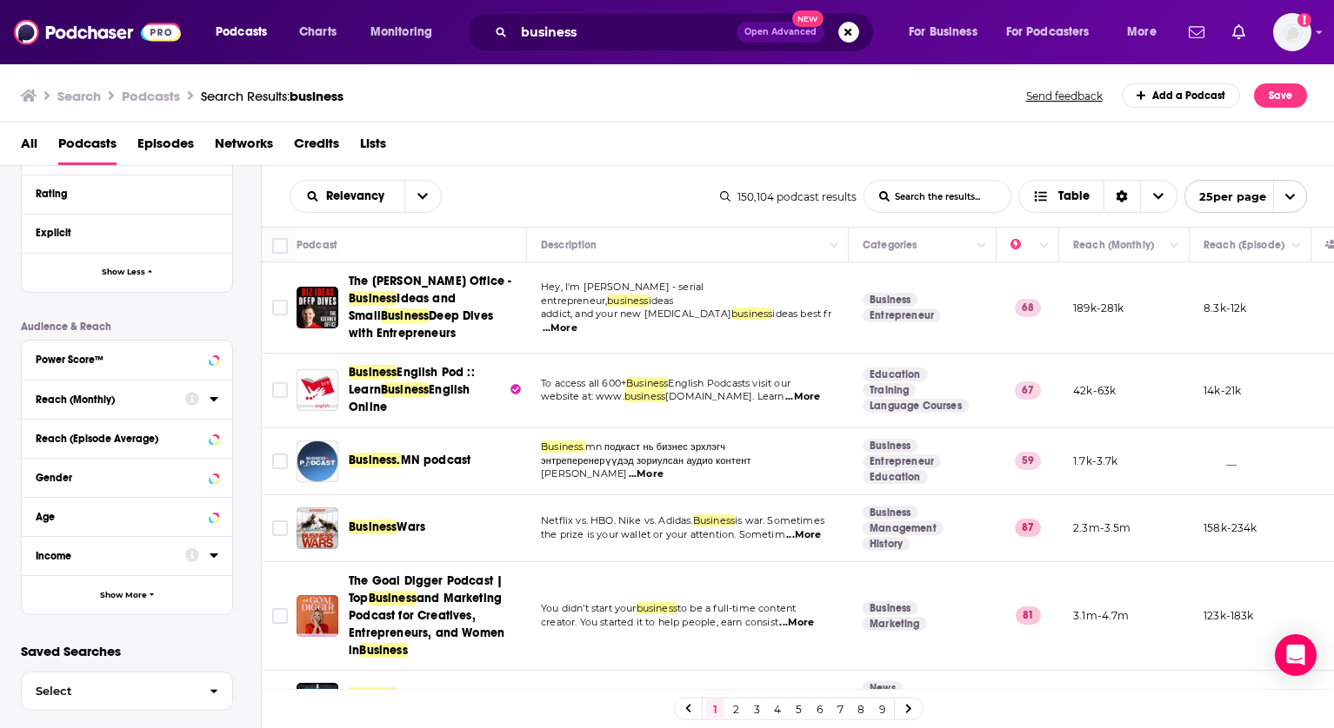
click at [191, 399] on icon at bounding box center [192, 399] width 14 height 14
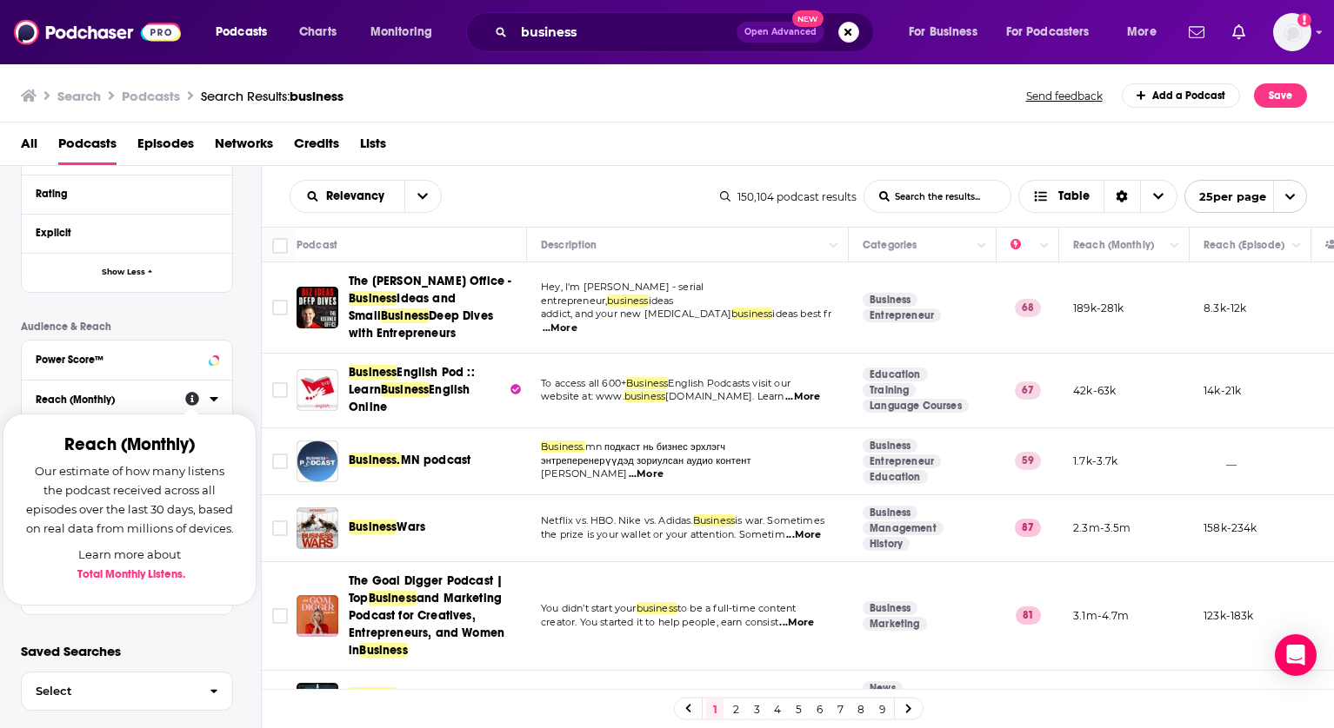
click at [191, 399] on icon at bounding box center [192, 399] width 14 height 14
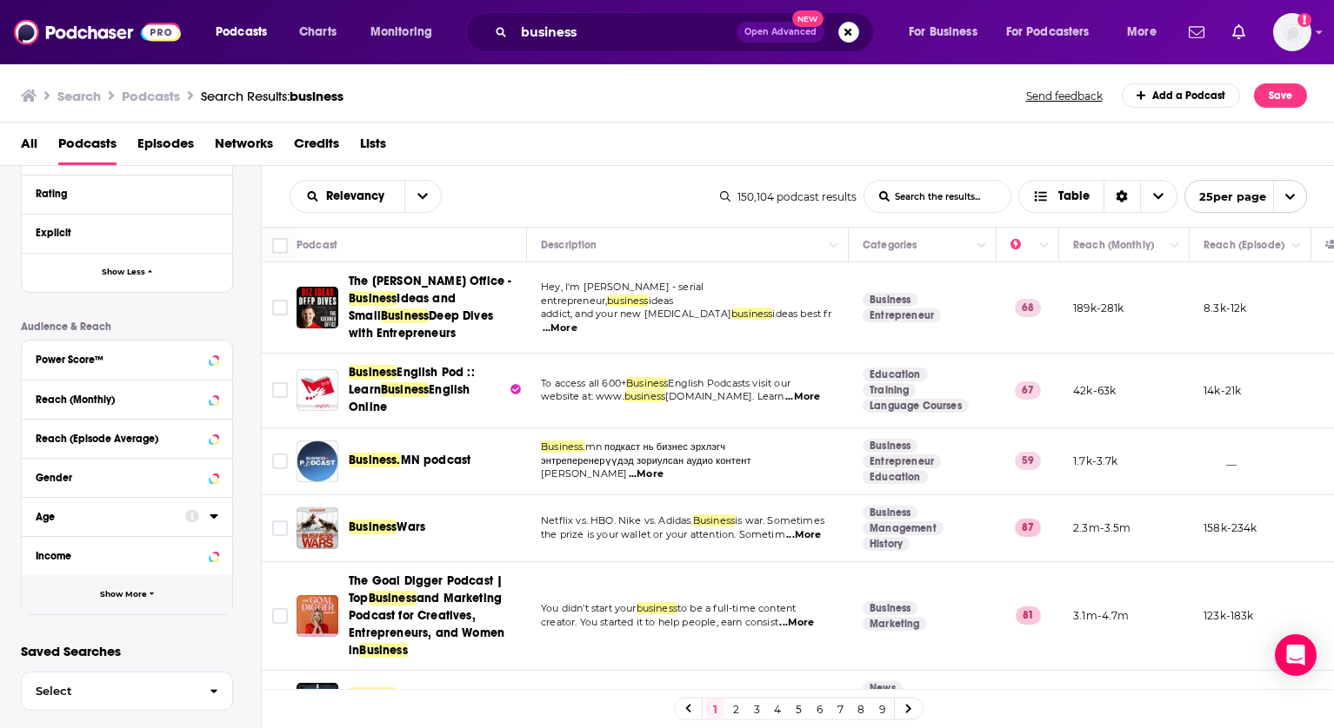
click at [129, 599] on button "Show More" at bounding box center [127, 594] width 210 height 39
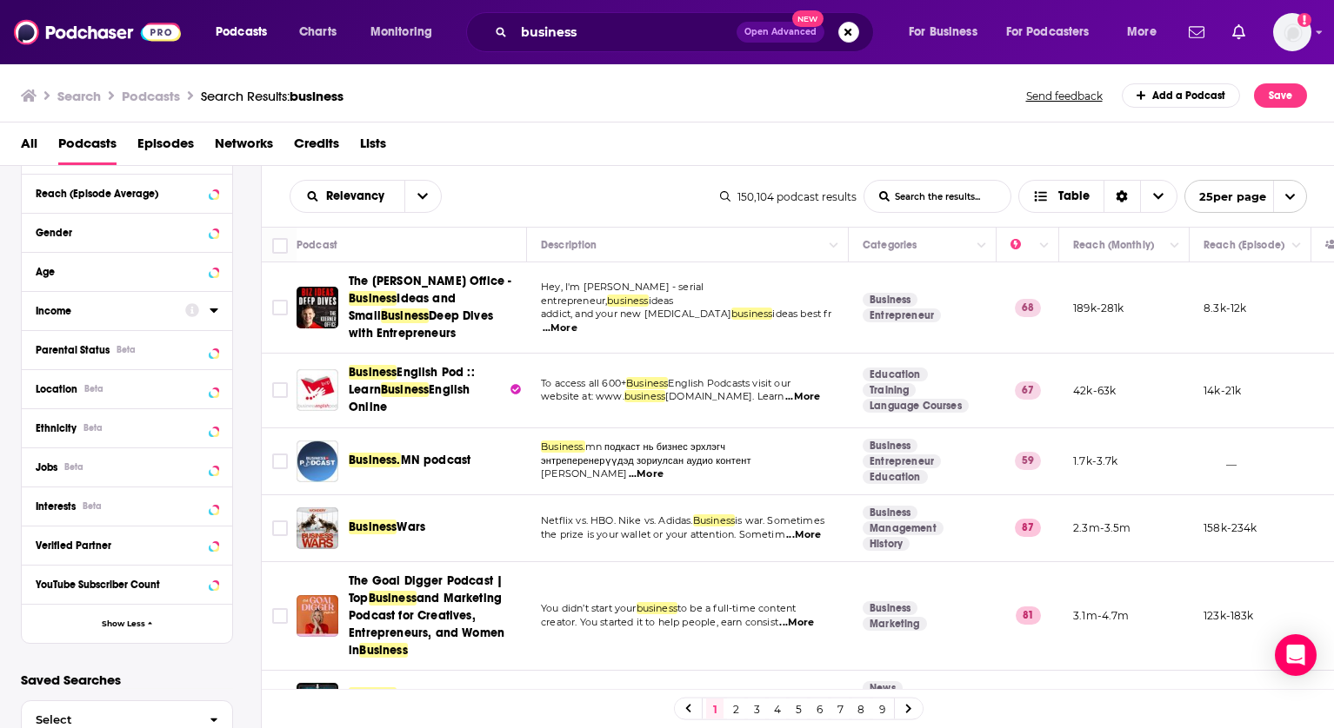
scroll to position [908, 0]
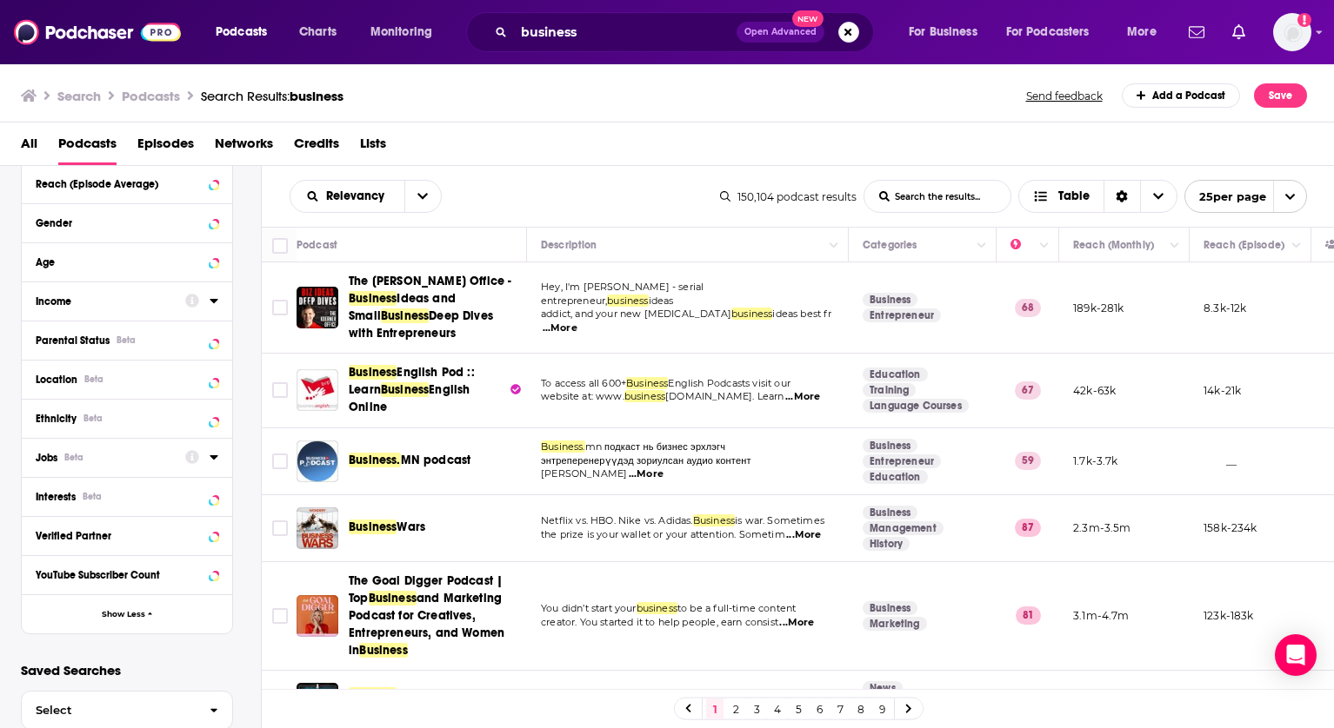
click at [192, 457] on icon at bounding box center [192, 457] width 14 height 14
click at [240, 449] on div "Podcast Details Category Active Status Language Has Guests Brand Safety & Suita…" at bounding box center [141, 13] width 240 height 1244
click at [194, 495] on icon at bounding box center [192, 496] width 14 height 14
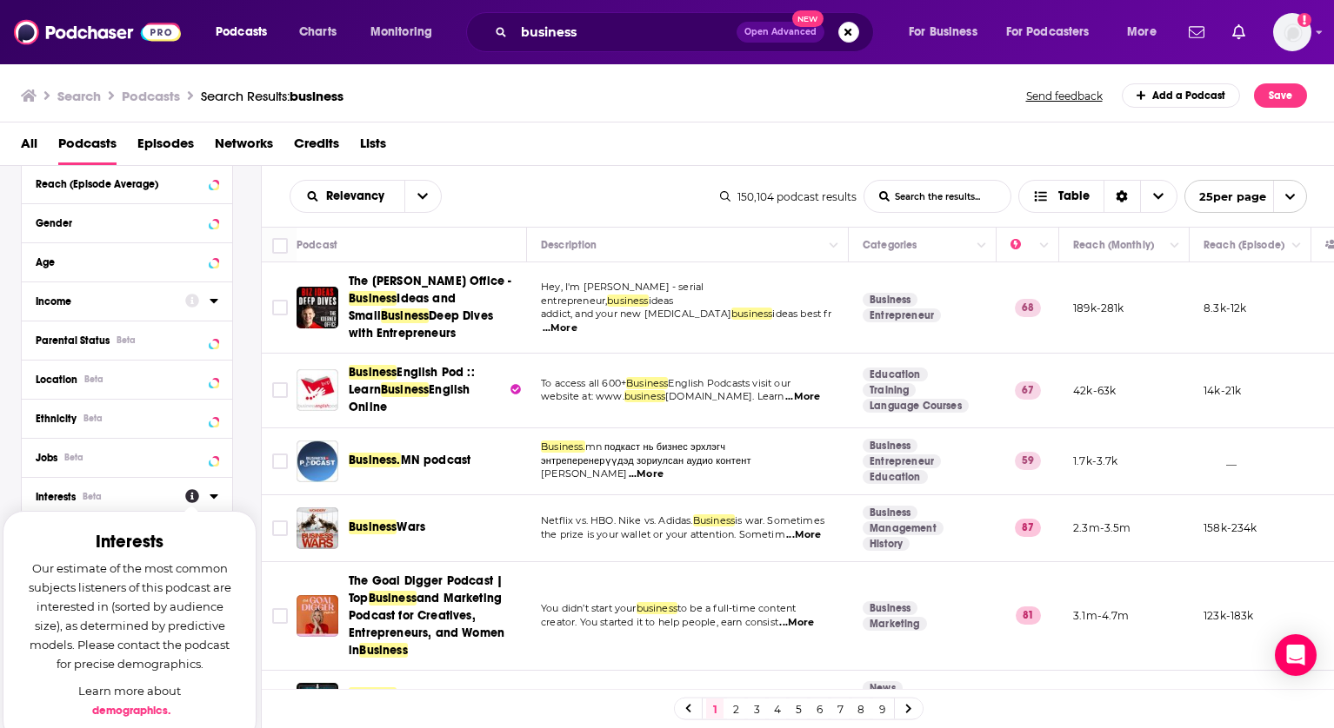
click at [261, 453] on div "Filter By Quick Filters Has Guests Active Podcast Details Category Active Statu…" at bounding box center [131, 499] width 262 height 667
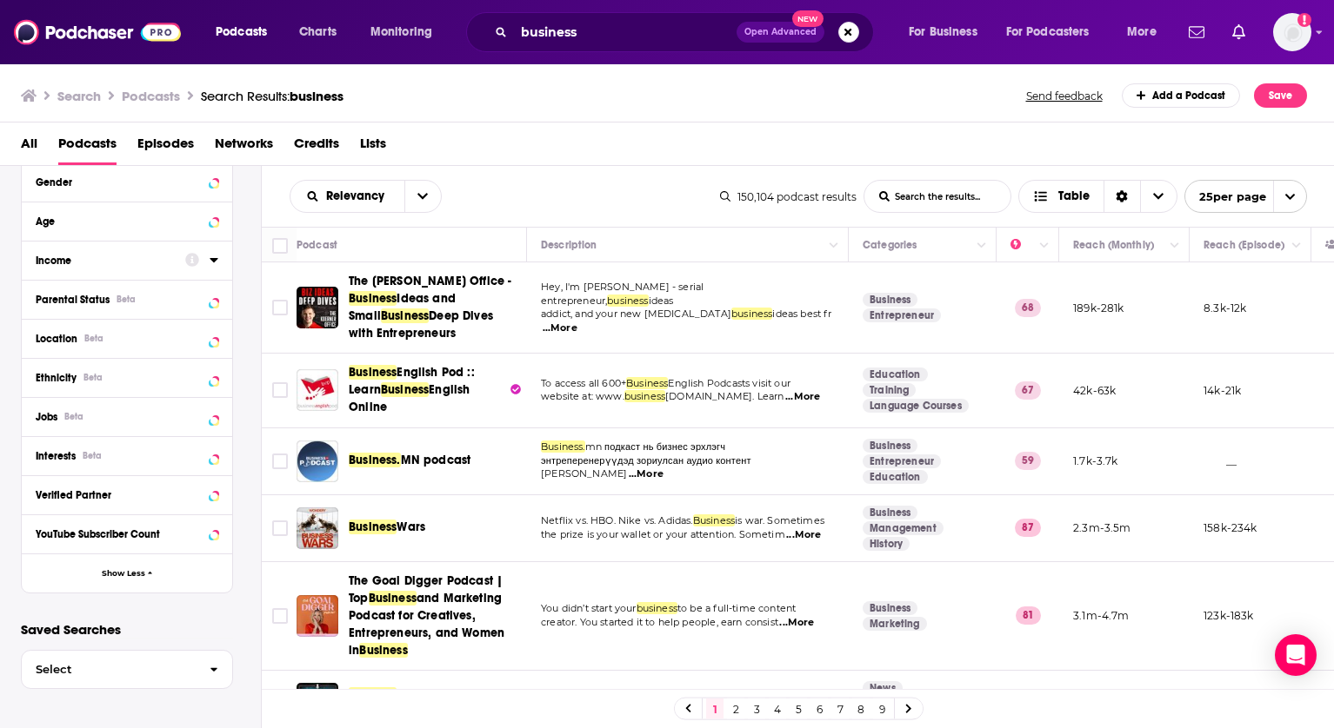
scroll to position [948, 0]
click at [213, 534] on icon at bounding box center [214, 535] width 8 height 4
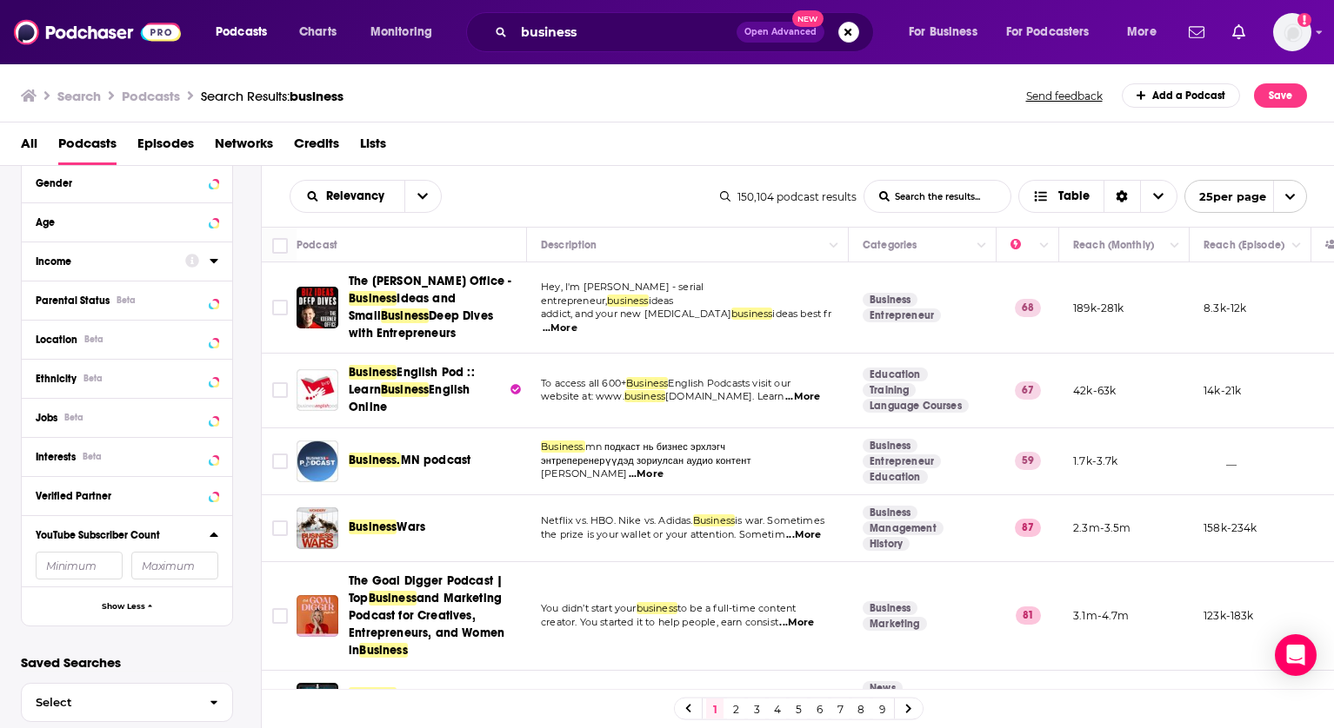
click at [210, 531] on icon at bounding box center [214, 535] width 9 height 14
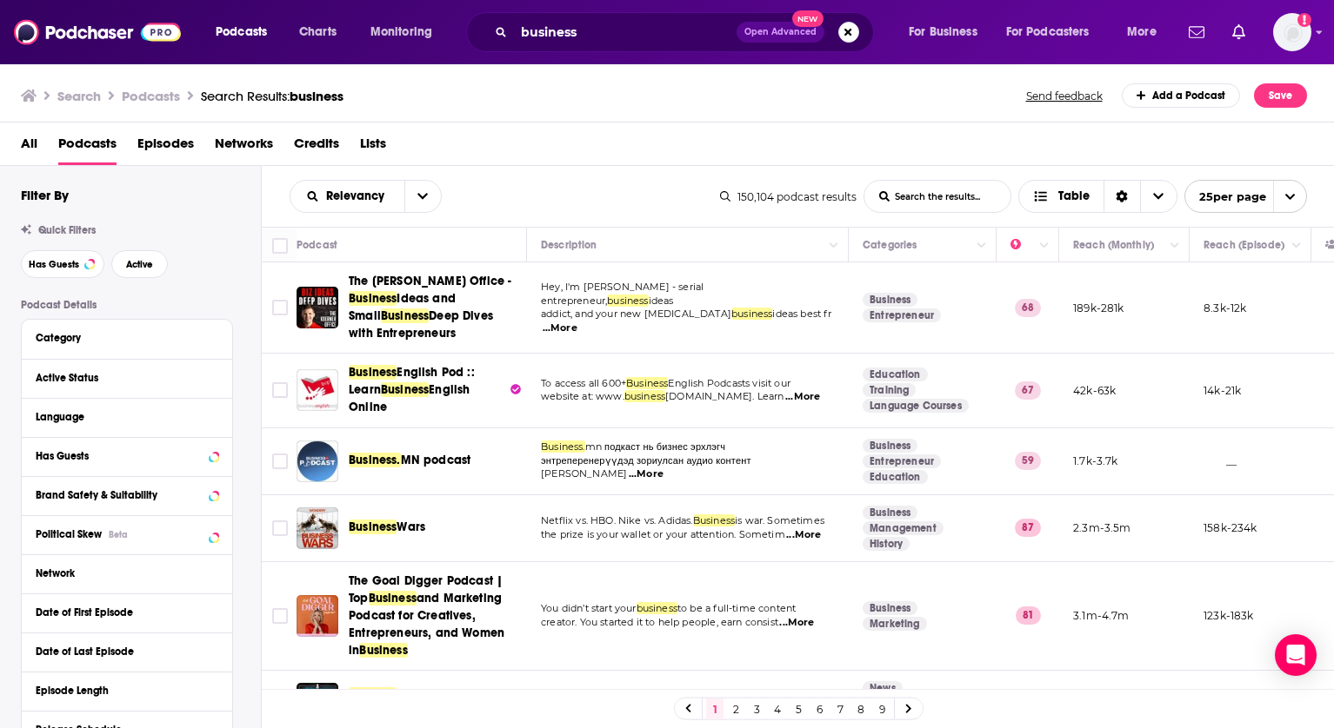
scroll to position [0, 0]
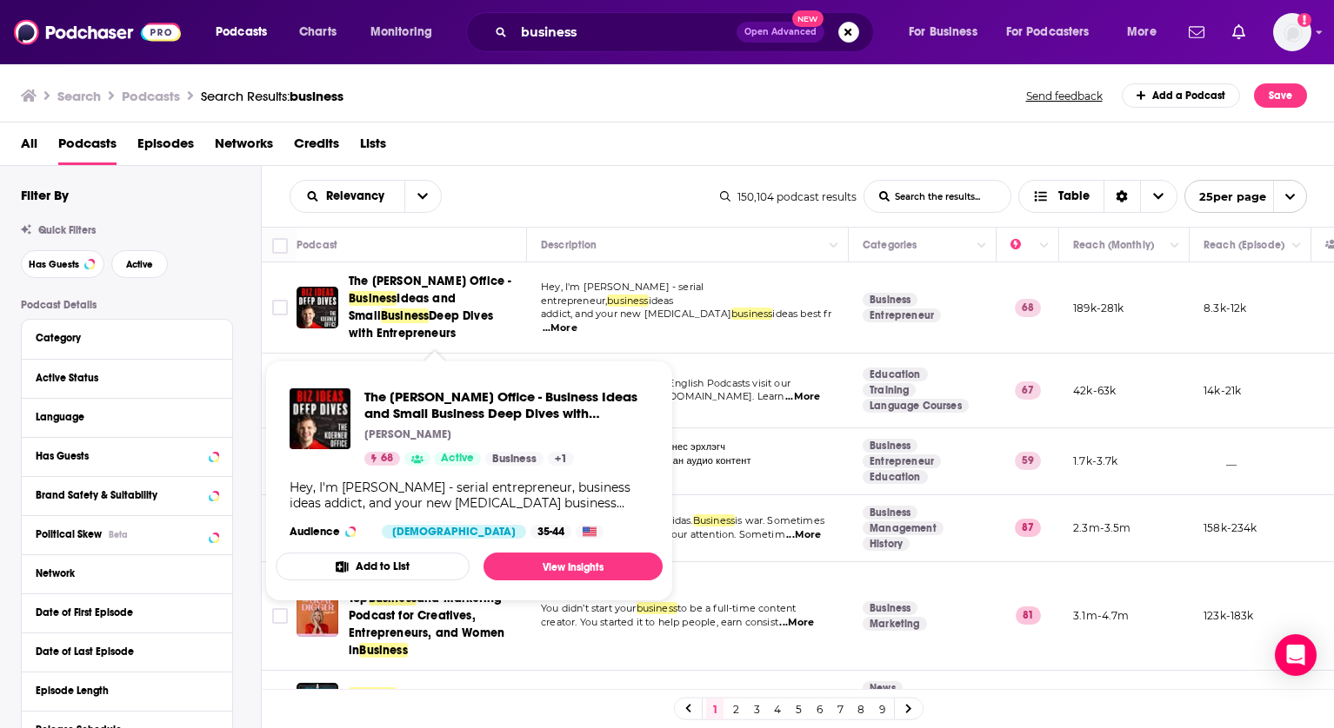
click at [400, 293] on span "Ideas and Small" at bounding box center [402, 307] width 107 height 32
